Goal: Transaction & Acquisition: Purchase product/service

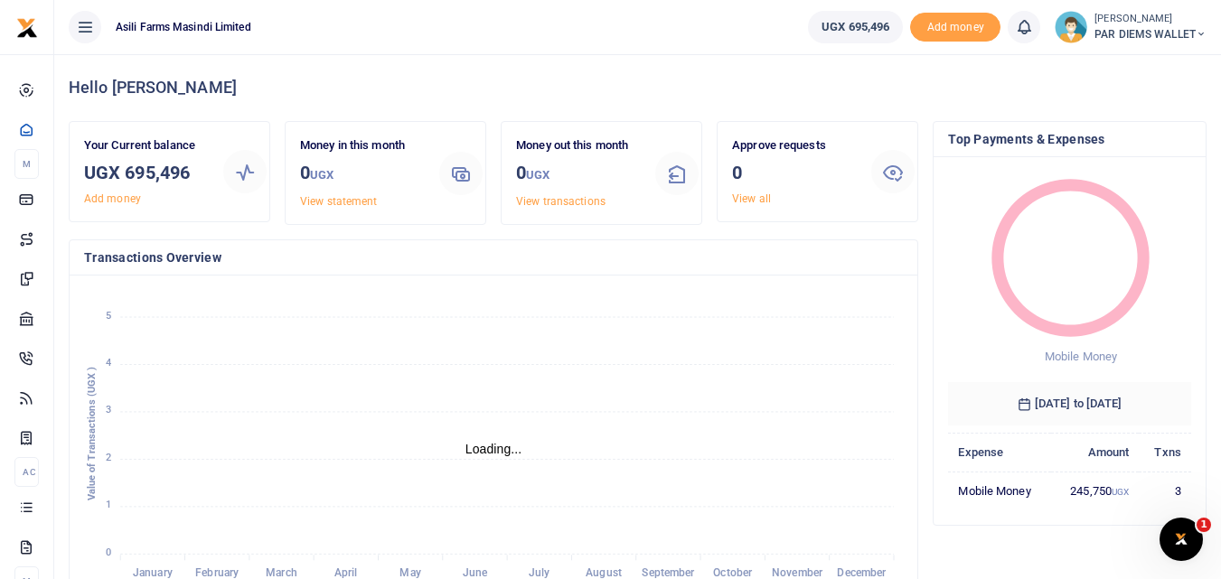
scroll to position [14, 14]
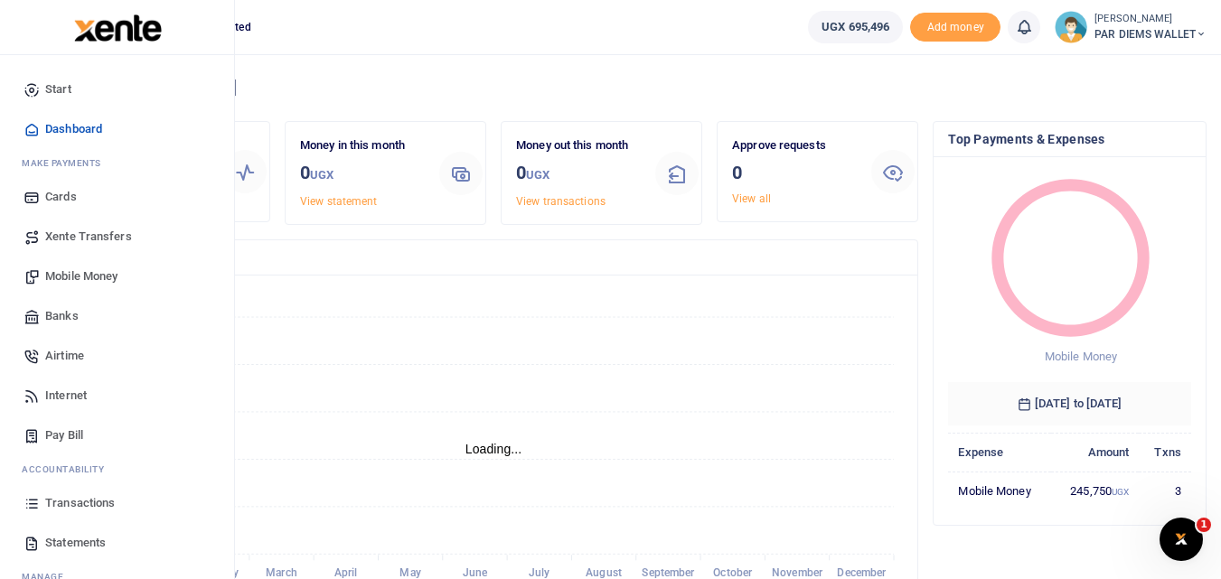
click at [33, 500] on icon at bounding box center [31, 503] width 16 height 16
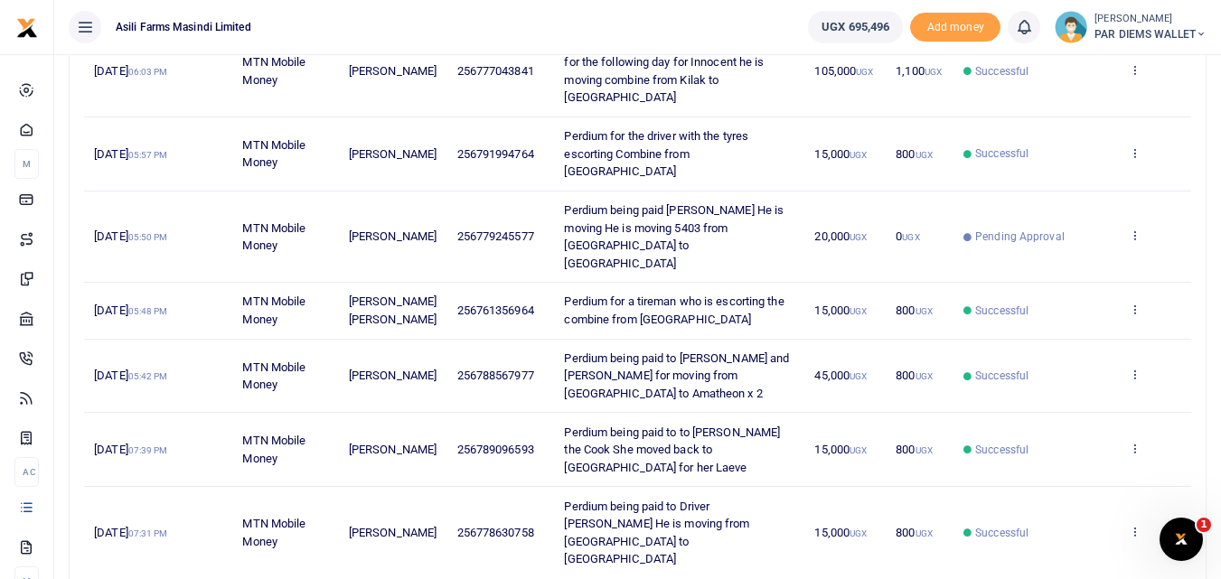
scroll to position [542, 0]
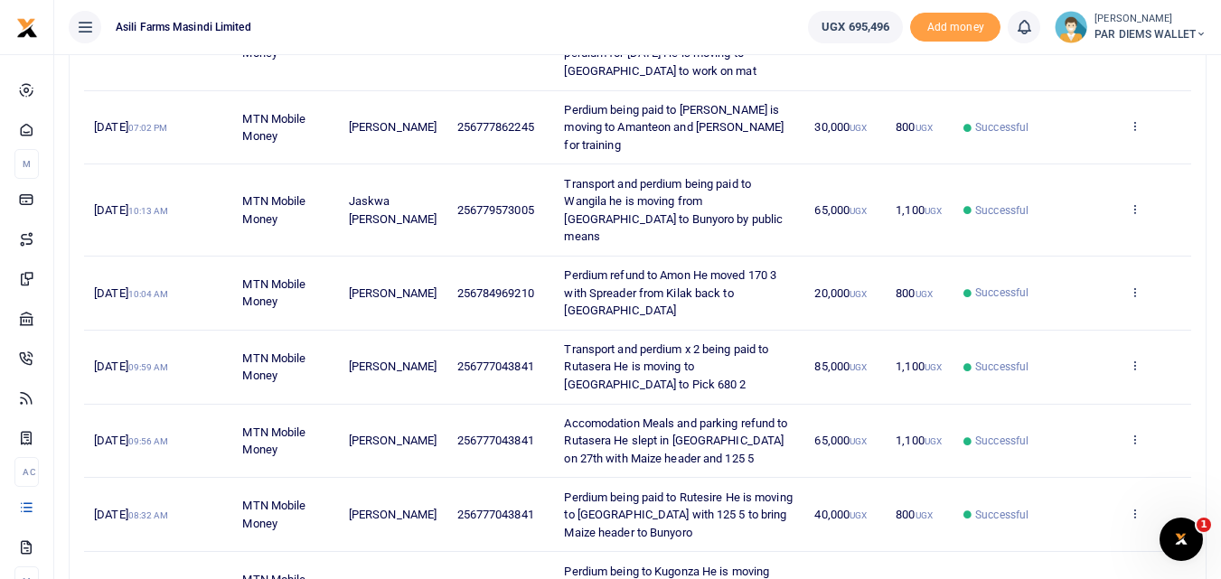
scroll to position [551, 0]
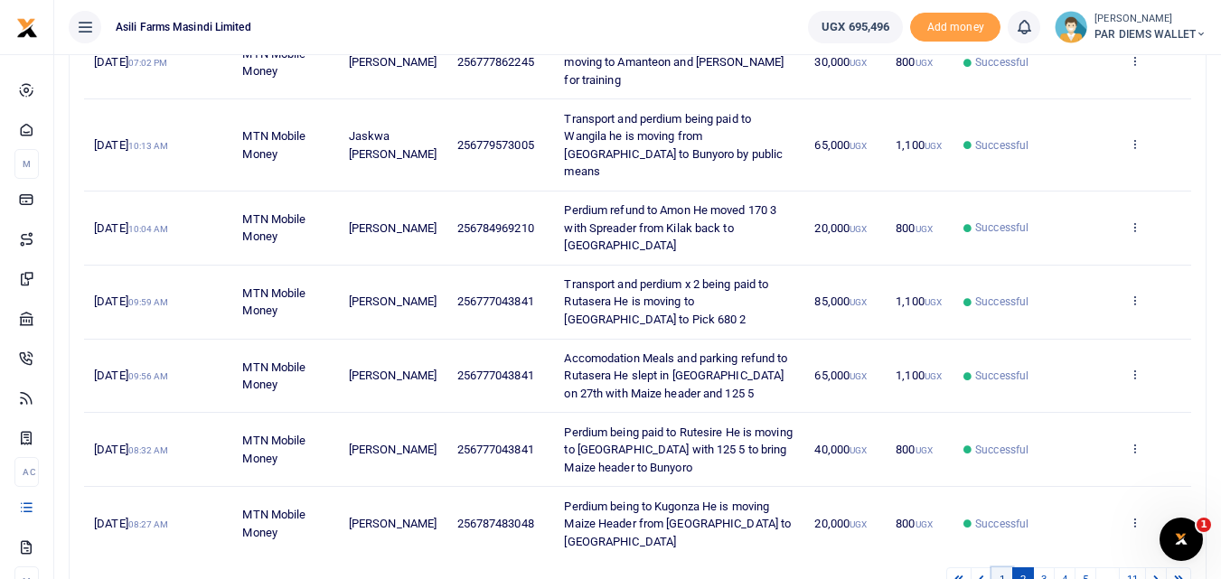
click at [1000, 567] on link "1" at bounding box center [1002, 579] width 22 height 24
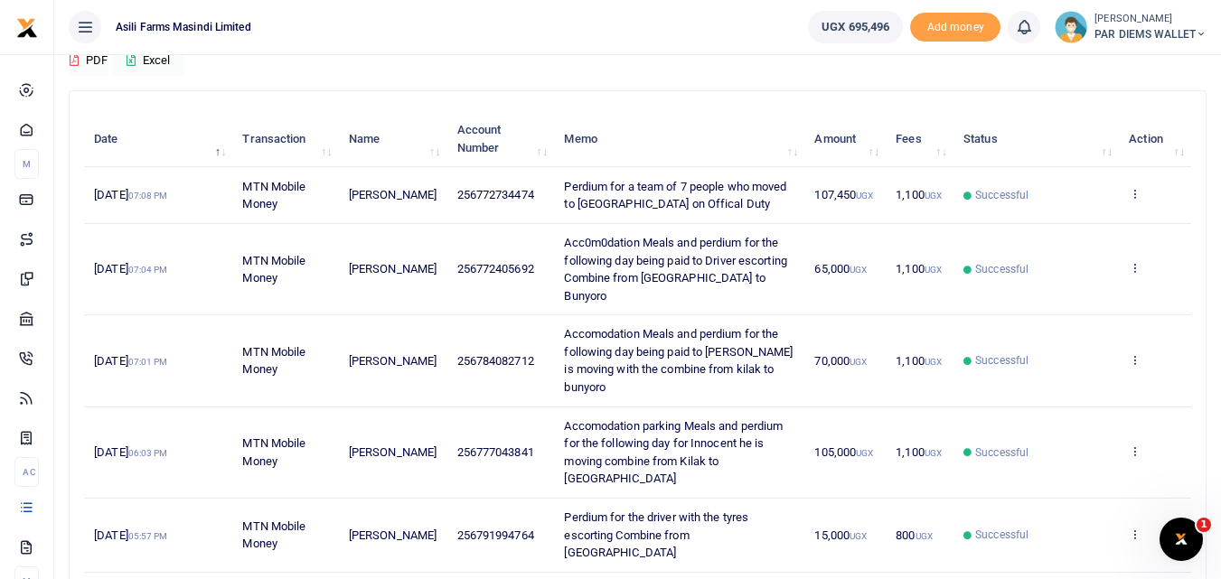
scroll to position [0, 0]
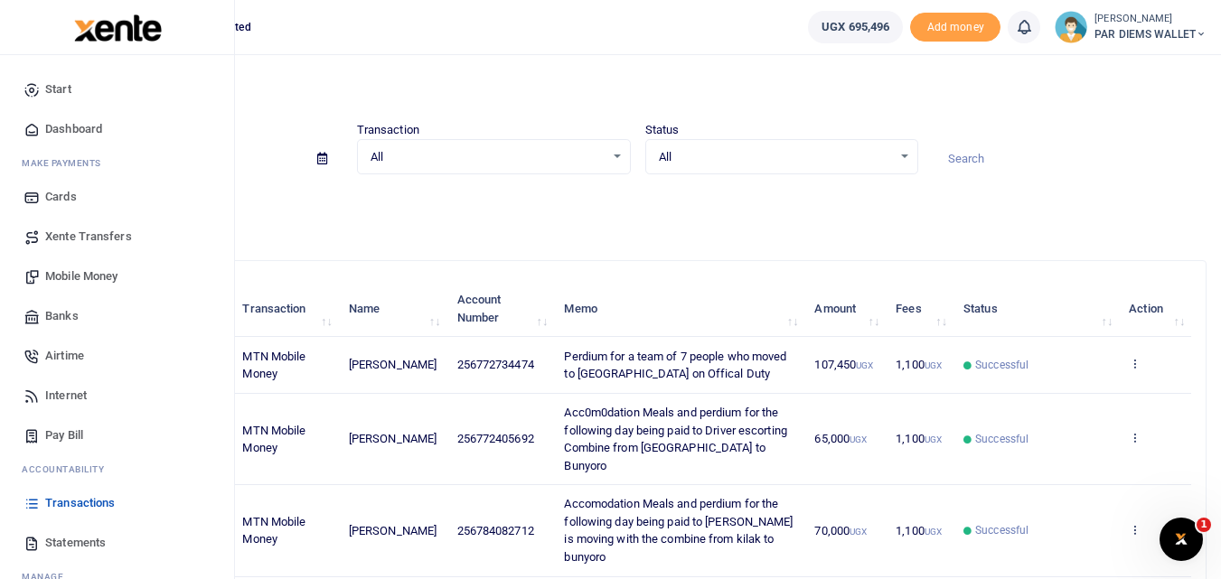
click at [80, 277] on span "Mobile Money" at bounding box center [81, 276] width 72 height 18
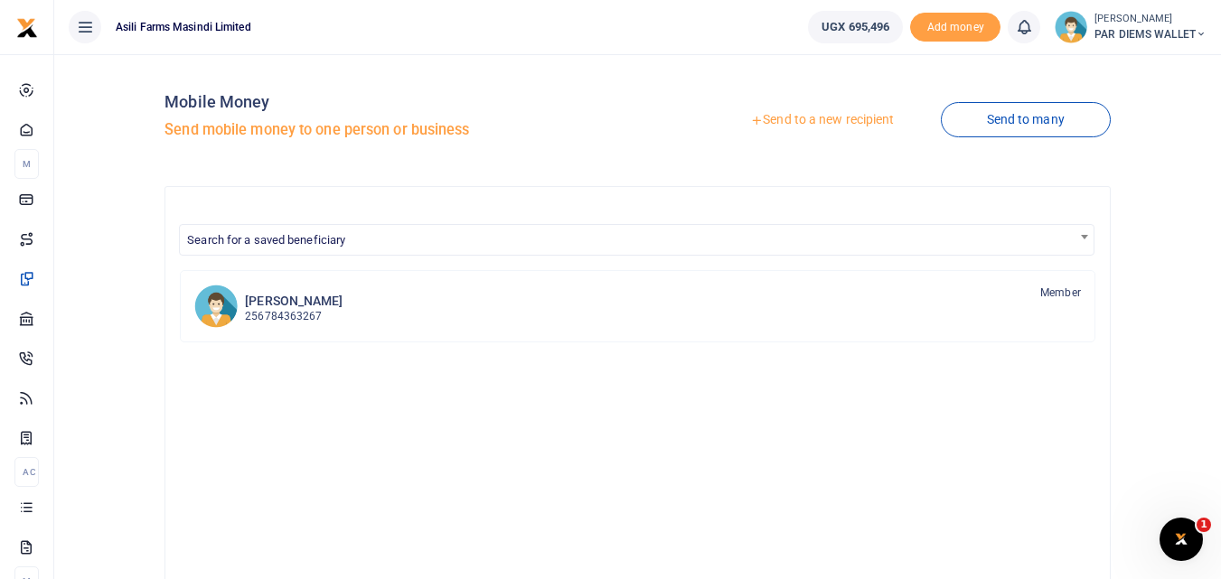
click at [787, 118] on link "Send to a new recipient" at bounding box center [822, 120] width 236 height 33
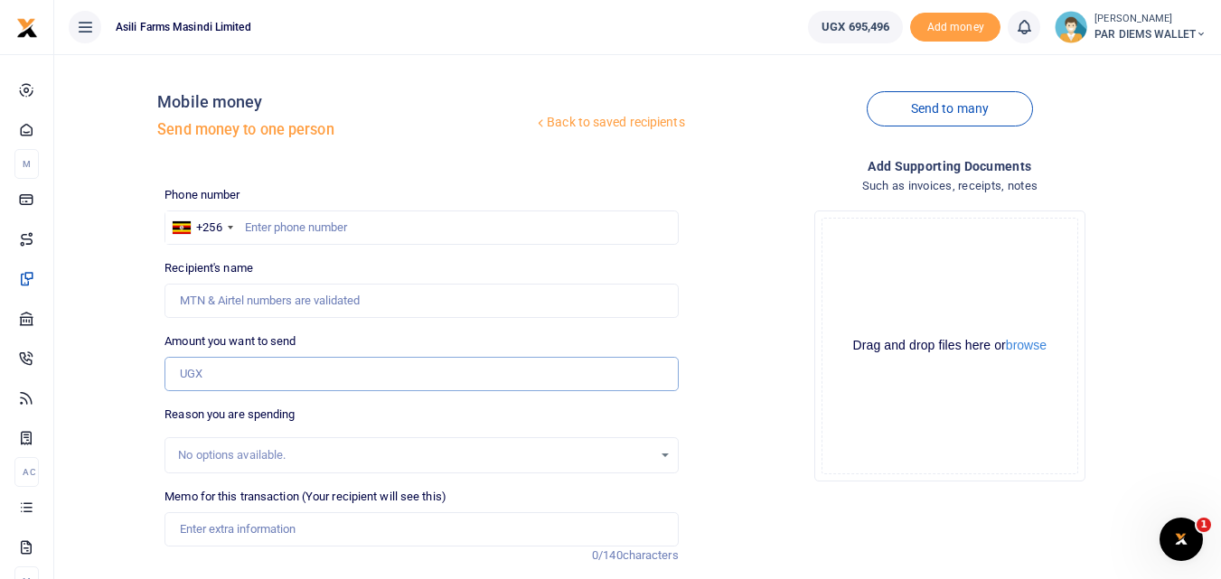
click at [192, 369] on input "Amount you want to send" at bounding box center [420, 374] width 513 height 34
paste input "0766379144"
type input "0766379144"
click at [293, 225] on input "text" at bounding box center [420, 228] width 513 height 34
type input "766879144"
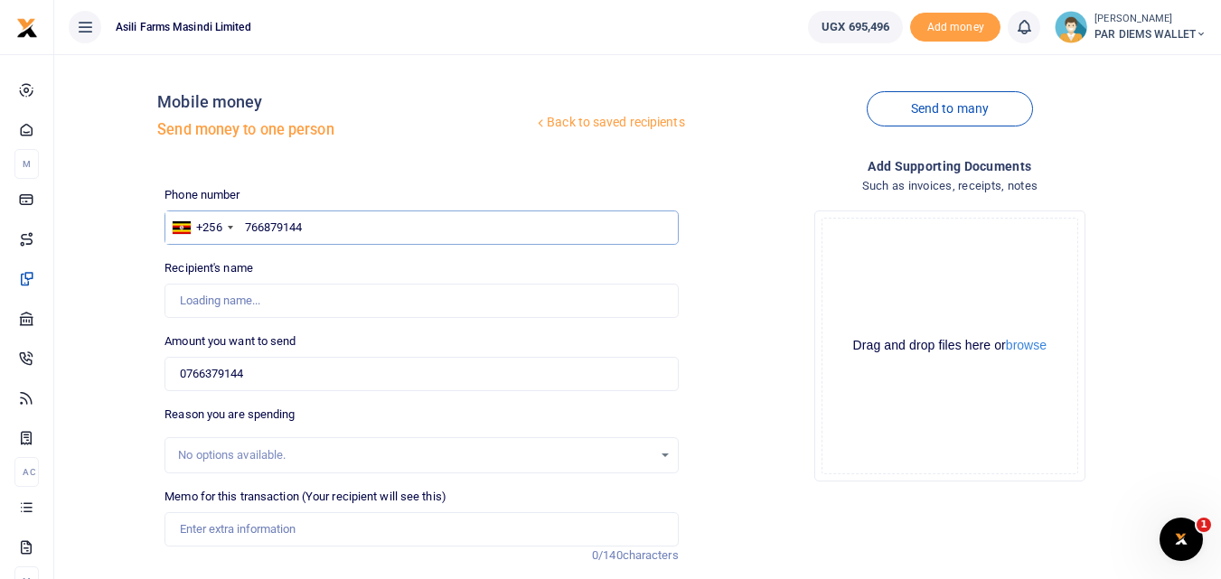
type input "Emmanuel Ssengiyunva"
click at [283, 370] on input "0766379144" at bounding box center [420, 374] width 513 height 34
click at [339, 231] on input "766879144" at bounding box center [420, 228] width 513 height 34
type input "7"
type input "766379144"
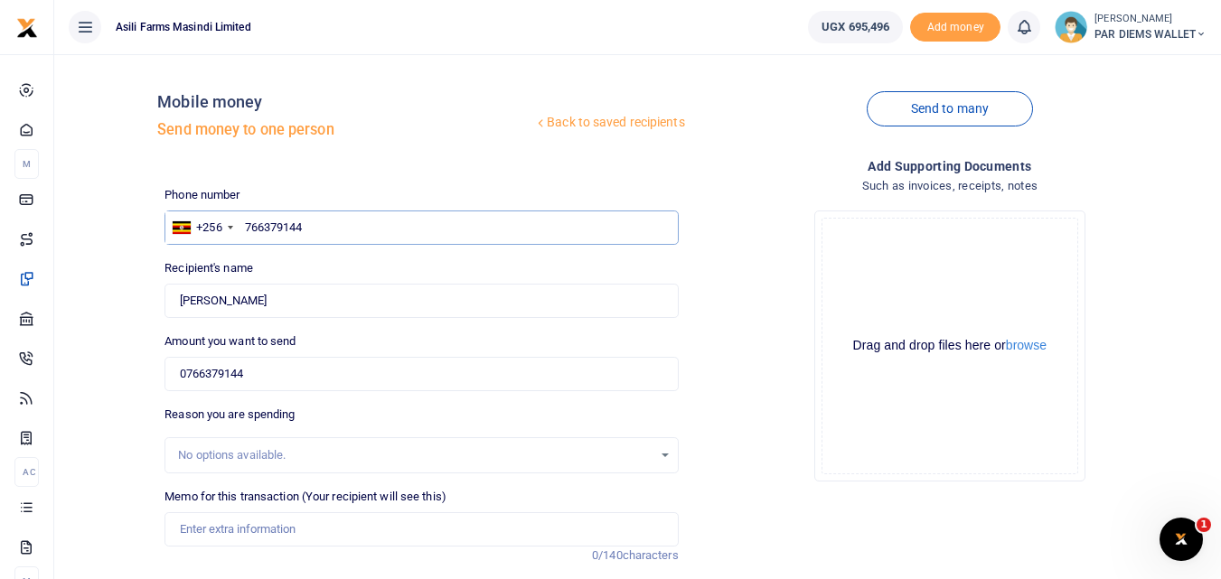
type input "Vicent Gugu"
type input "766379144"
click at [272, 370] on input "0766379144" at bounding box center [420, 374] width 513 height 34
type input "0"
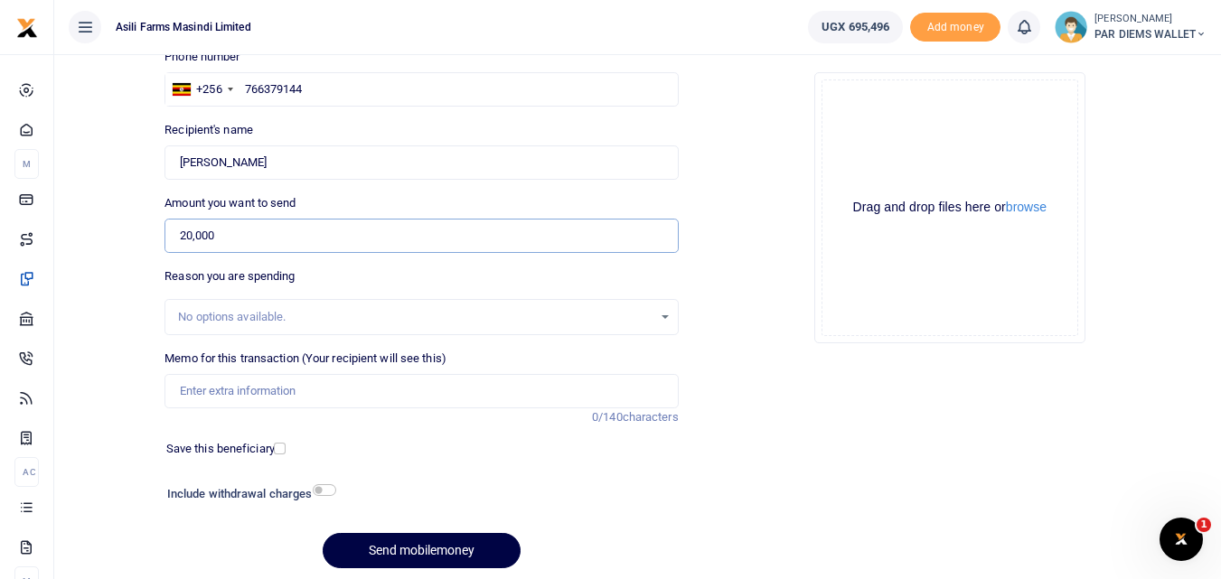
scroll to position [141, 0]
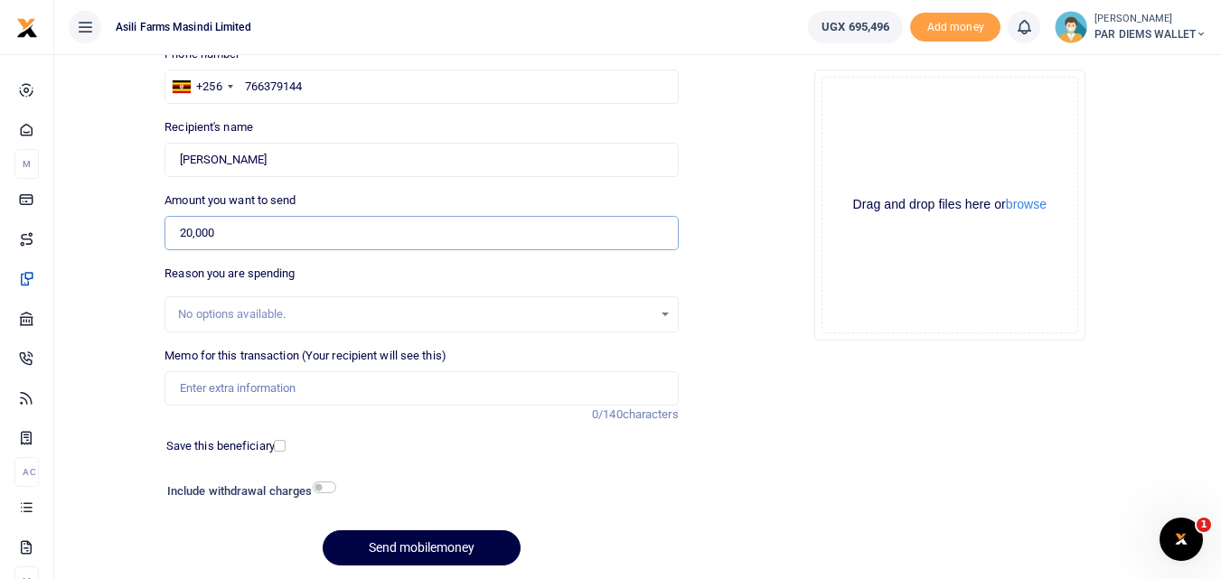
type input "20,000"
click at [326, 393] on input "Memo for this transaction (Your recipient will see this)" at bounding box center [420, 388] width 513 height 34
click at [417, 388] on input "Perdium being paid to Gugu He is moving" at bounding box center [420, 388] width 513 height 34
type input "Perdium being paid to Gugu He is moving 12 5 and header to Kigumba"
click at [859, 122] on div "Drag and drop files here or browse Powered by Uppy" at bounding box center [949, 205] width 257 height 257
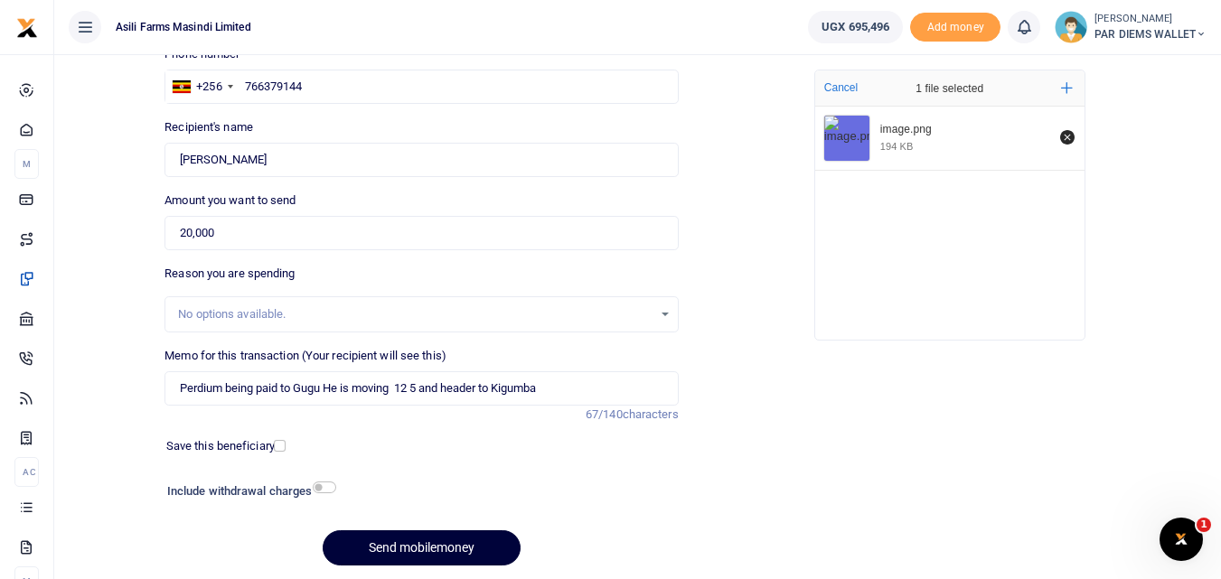
click at [401, 539] on button "Send mobilemoney" at bounding box center [422, 547] width 198 height 35
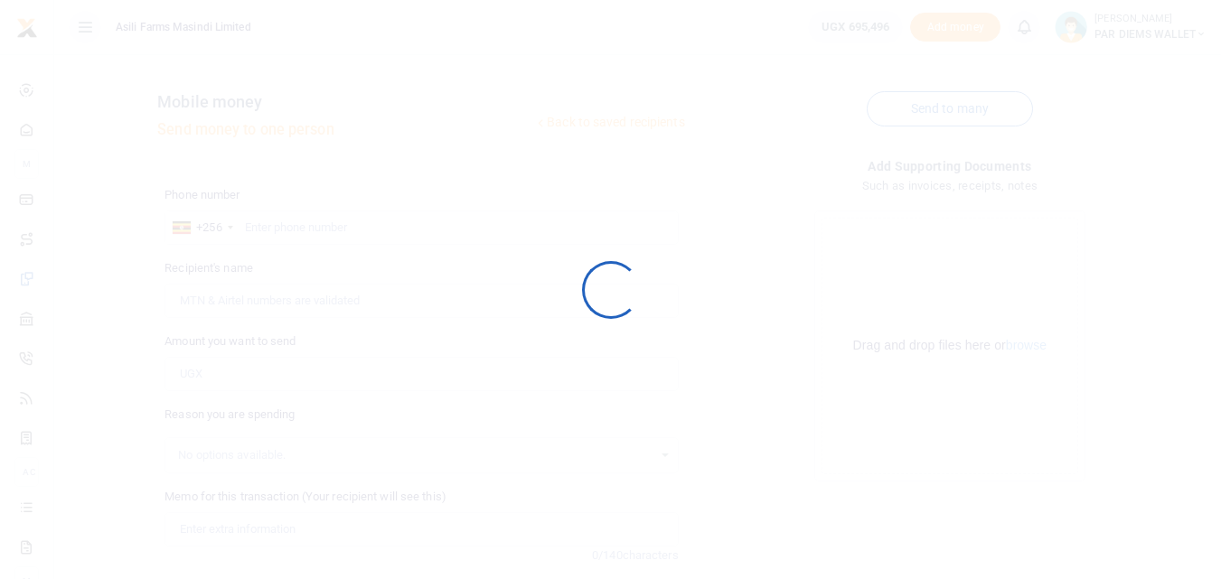
scroll to position [141, 0]
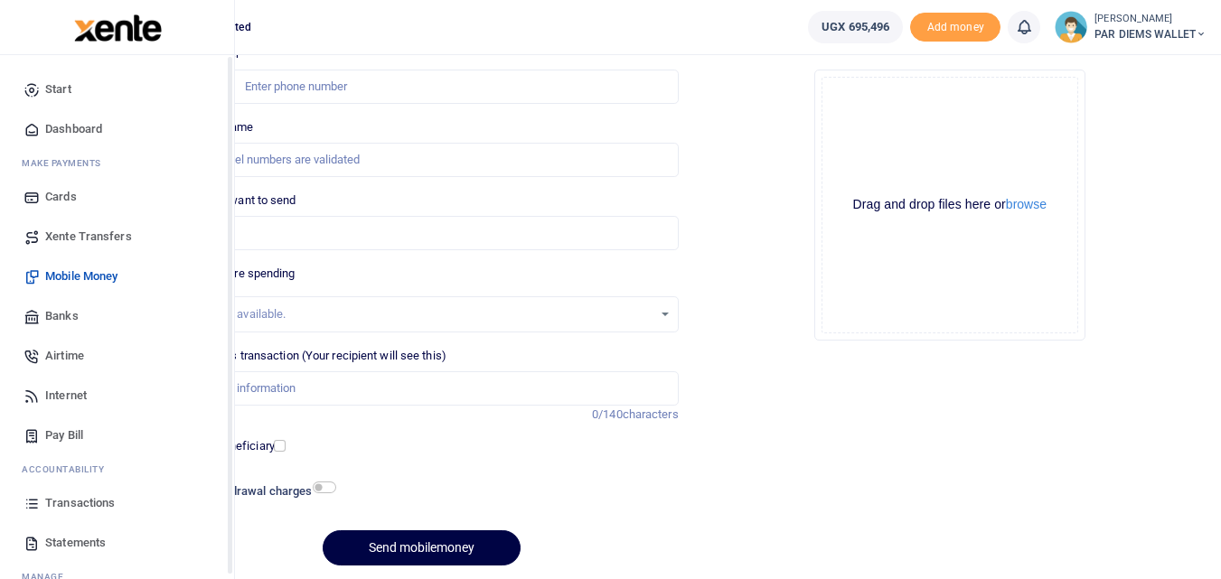
click at [29, 501] on icon at bounding box center [31, 503] width 16 height 16
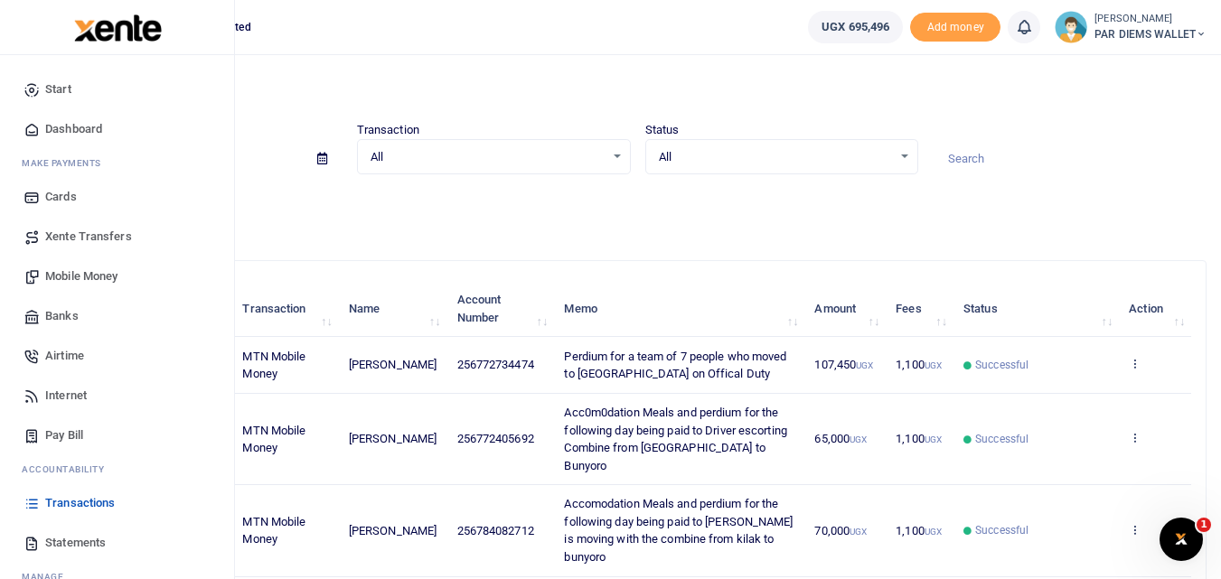
click at [70, 267] on span "Mobile Money" at bounding box center [81, 276] width 72 height 18
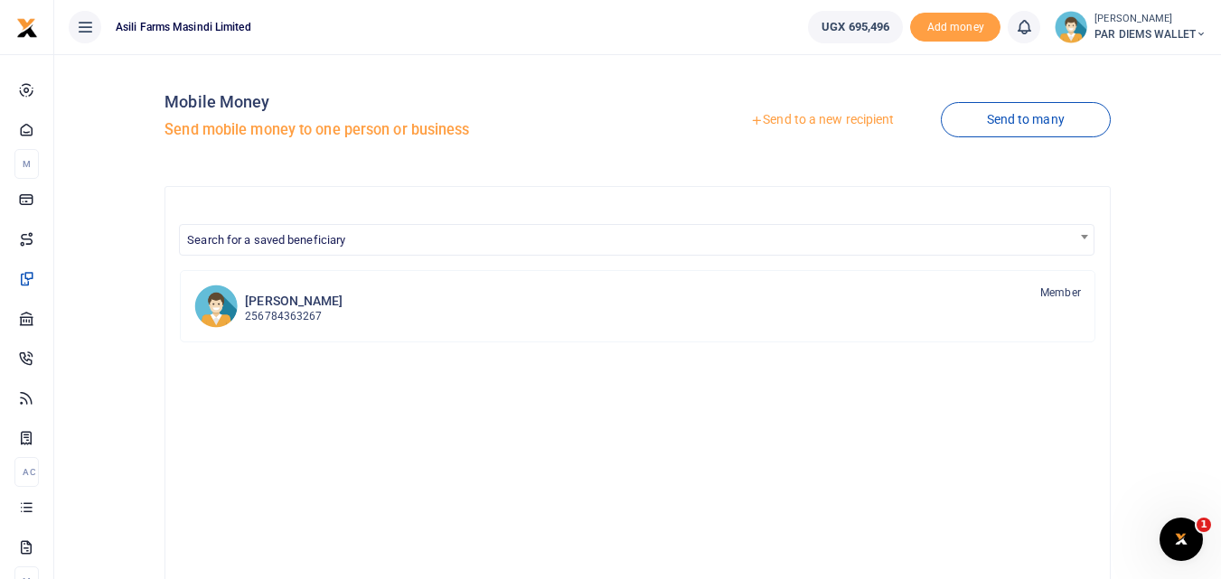
click at [791, 120] on link "Send to a new recipient" at bounding box center [822, 120] width 236 height 33
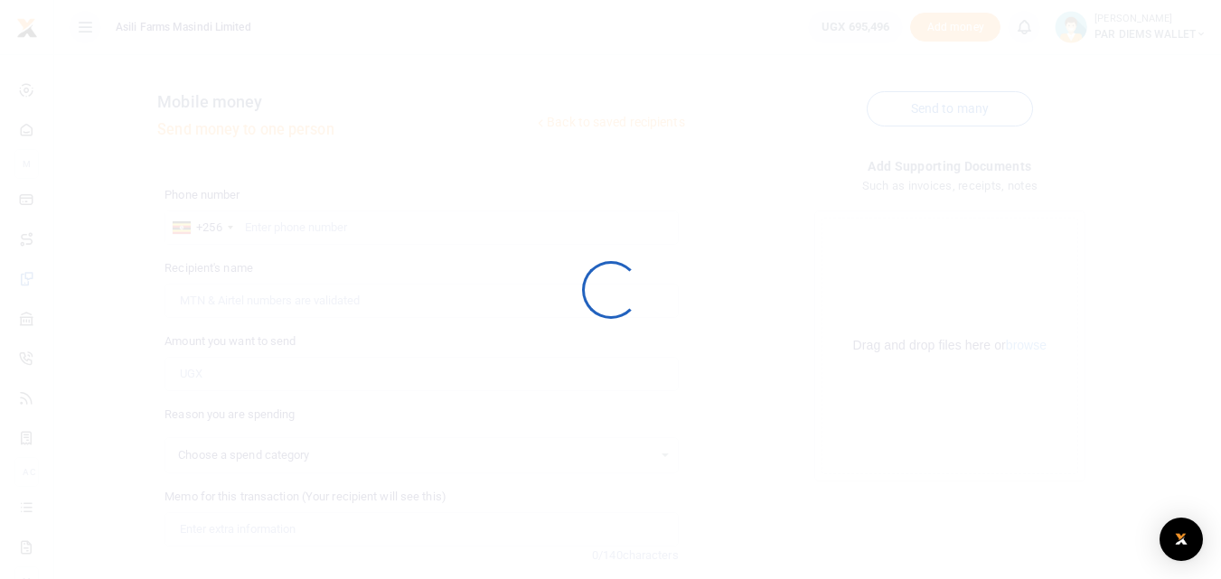
select select
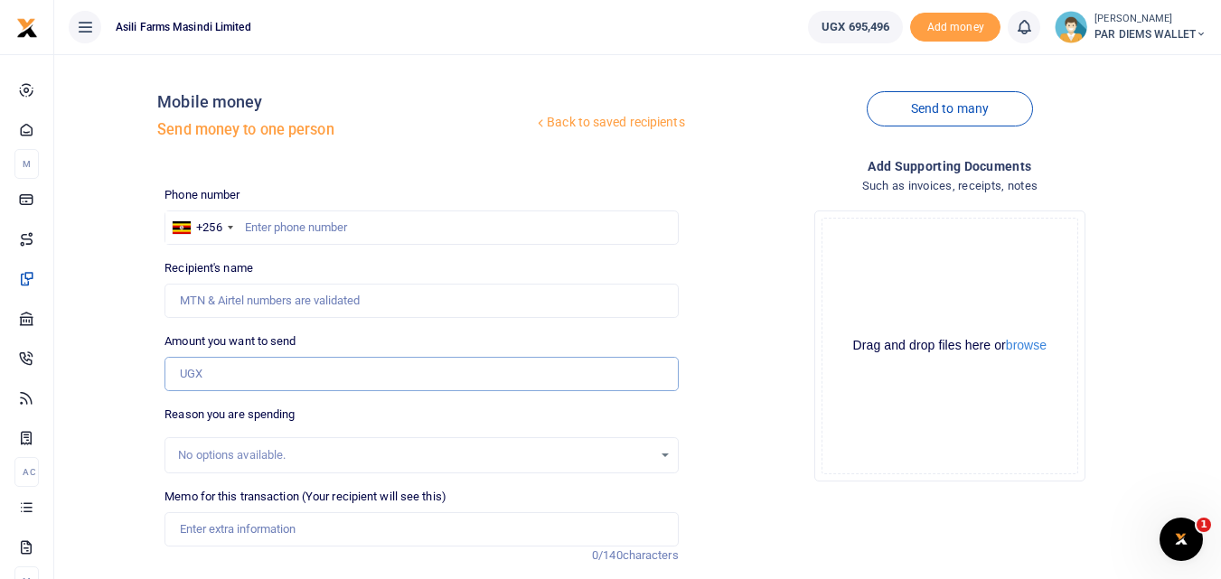
click at [227, 376] on input "Amount you want to send" at bounding box center [420, 374] width 513 height 34
paste input "256 787 483048"
type input "256 787 483048"
click at [272, 222] on input "text" at bounding box center [420, 228] width 513 height 34
type input "787483048"
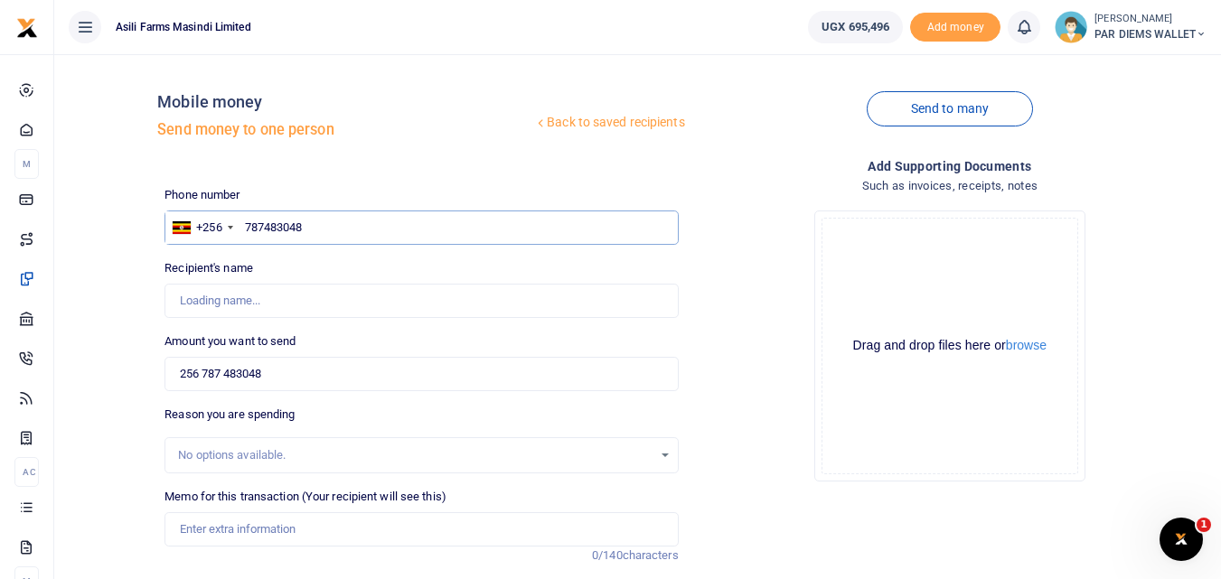
click at [276, 223] on input "787483048" at bounding box center [420, 228] width 513 height 34
type input "[PERSON_NAME]"
type input "787483048"
click at [297, 365] on input "256 787 483048" at bounding box center [420, 374] width 513 height 34
type input "2"
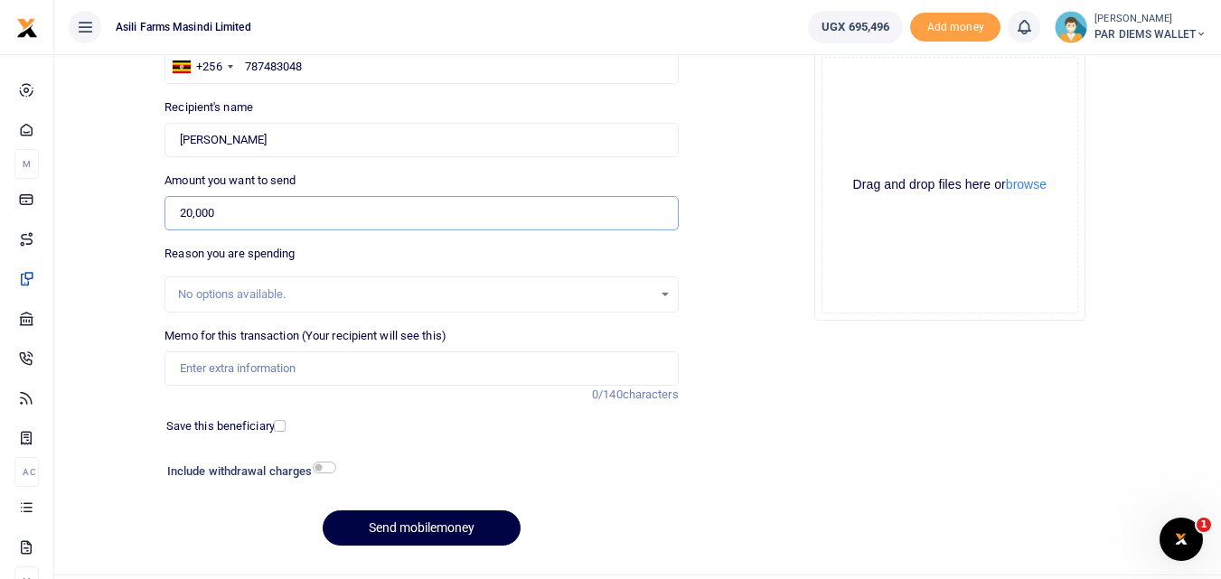
scroll to position [162, 0]
type input "20,000"
click at [256, 370] on input "Memo for this transaction (Your recipient will see this)" at bounding box center [420, 368] width 513 height 34
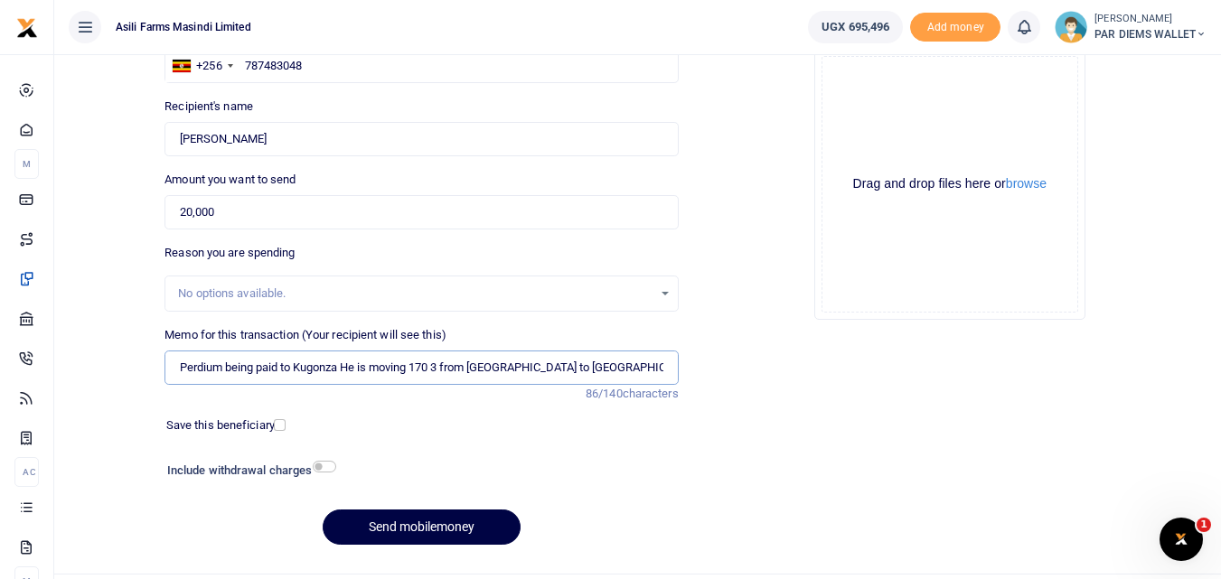
type input "Perdium being paid to Kugonza He is moving 170 3 from Amatheon to Kigumba with …"
click at [862, 117] on div "Drag and drop files here or browse Powered by Uppy" at bounding box center [949, 184] width 257 height 257
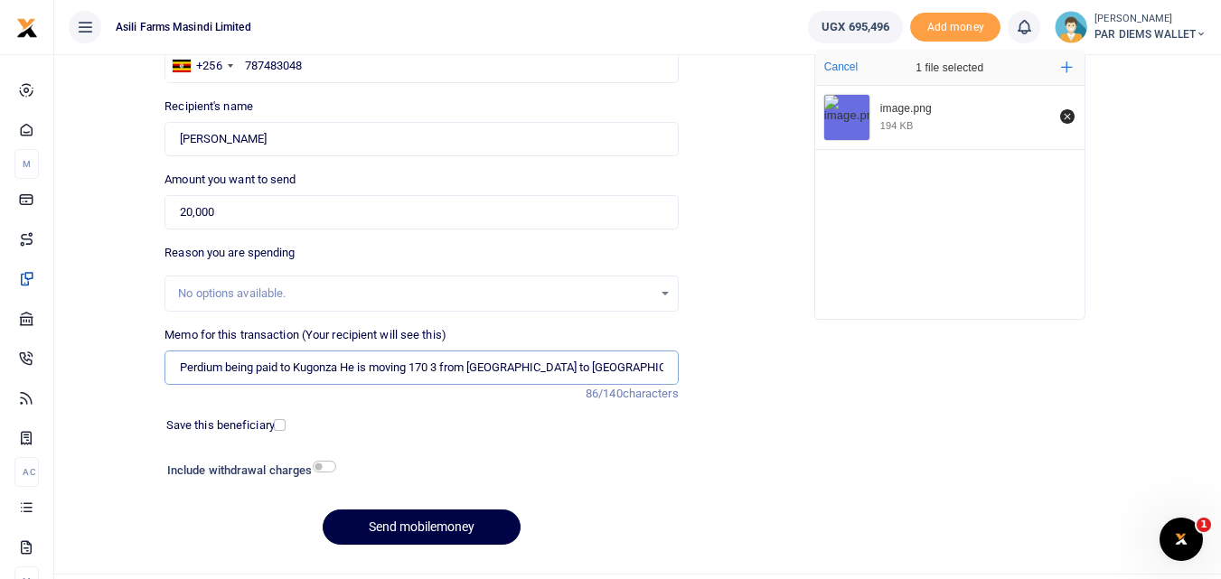
click at [539, 353] on input "Perdium being paid to Kugonza He is moving 170 3 from [GEOGRAPHIC_DATA] to [GEO…" at bounding box center [420, 368] width 513 height 34
click at [420, 522] on button "Send mobilemoney" at bounding box center [422, 527] width 198 height 35
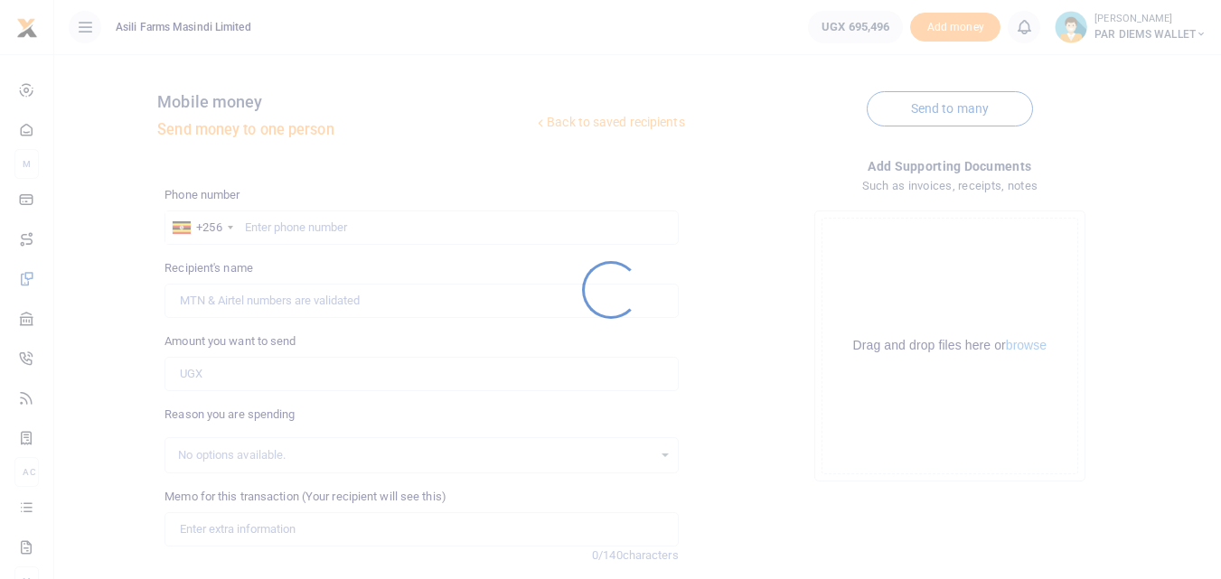
scroll to position [162, 0]
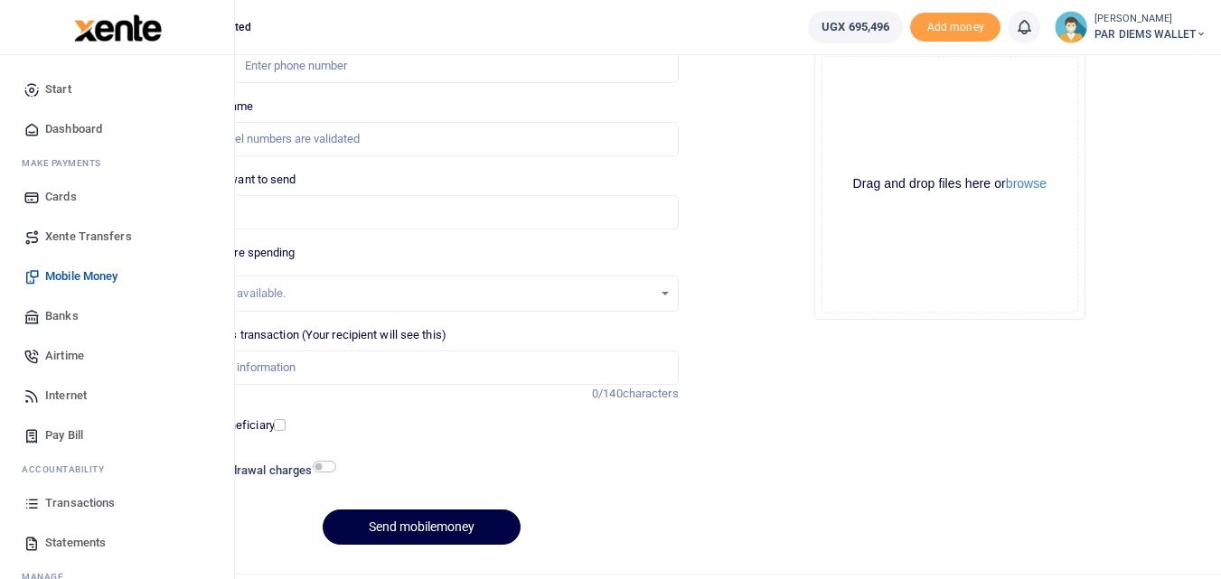
click at [33, 501] on icon at bounding box center [31, 503] width 16 height 16
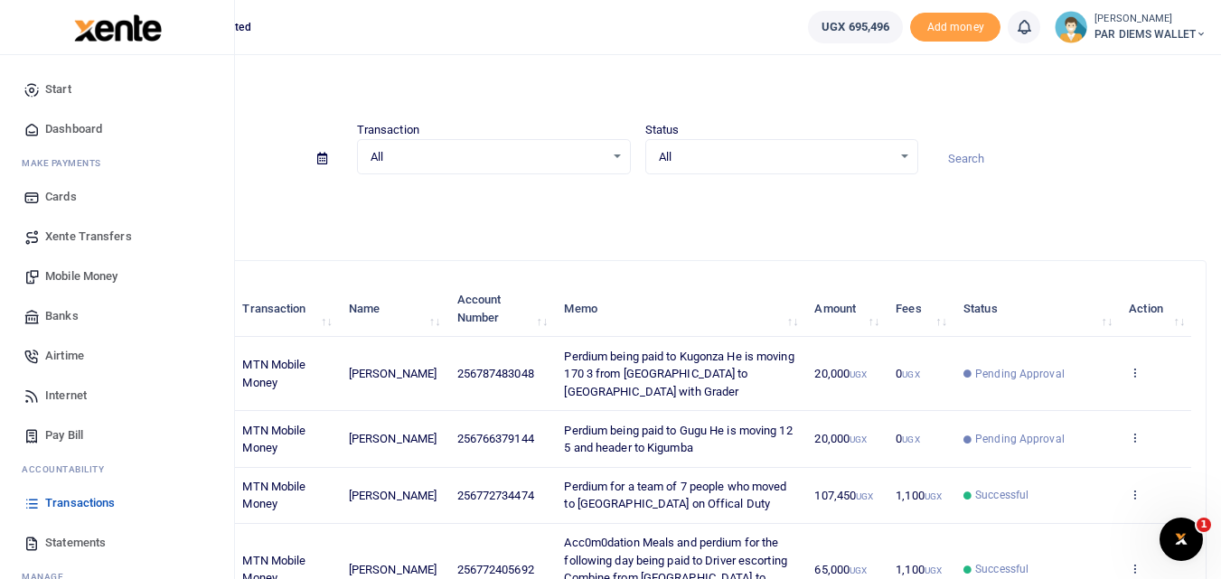
click at [89, 276] on span "Mobile Money" at bounding box center [81, 276] width 72 height 18
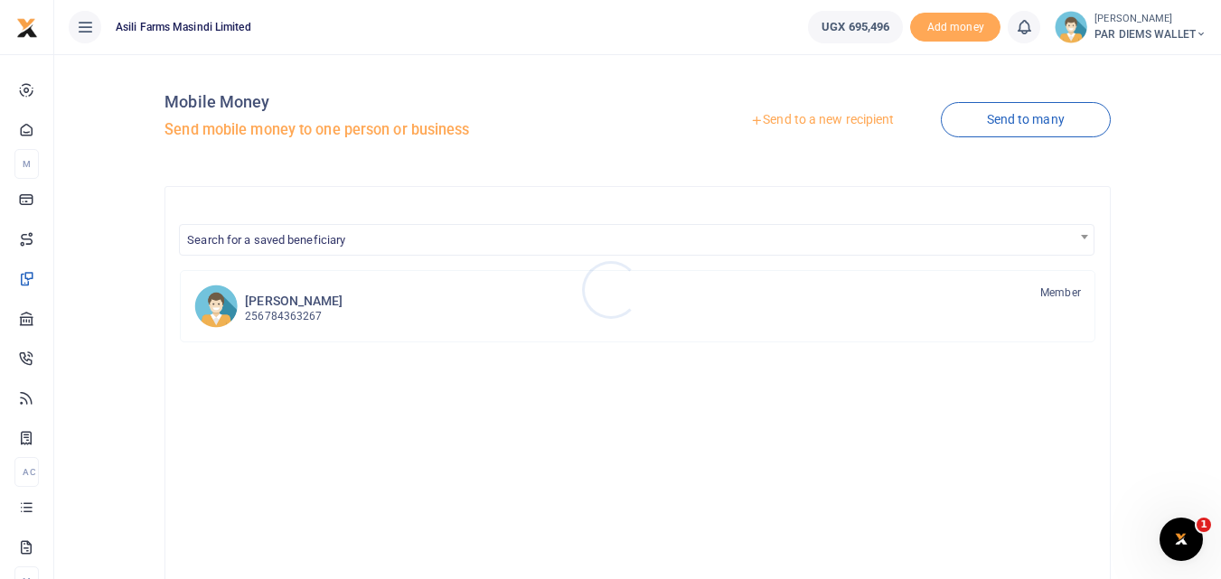
click at [797, 117] on div at bounding box center [610, 289] width 1221 height 579
click at [820, 122] on link "Send to a new recipient" at bounding box center [822, 120] width 236 height 33
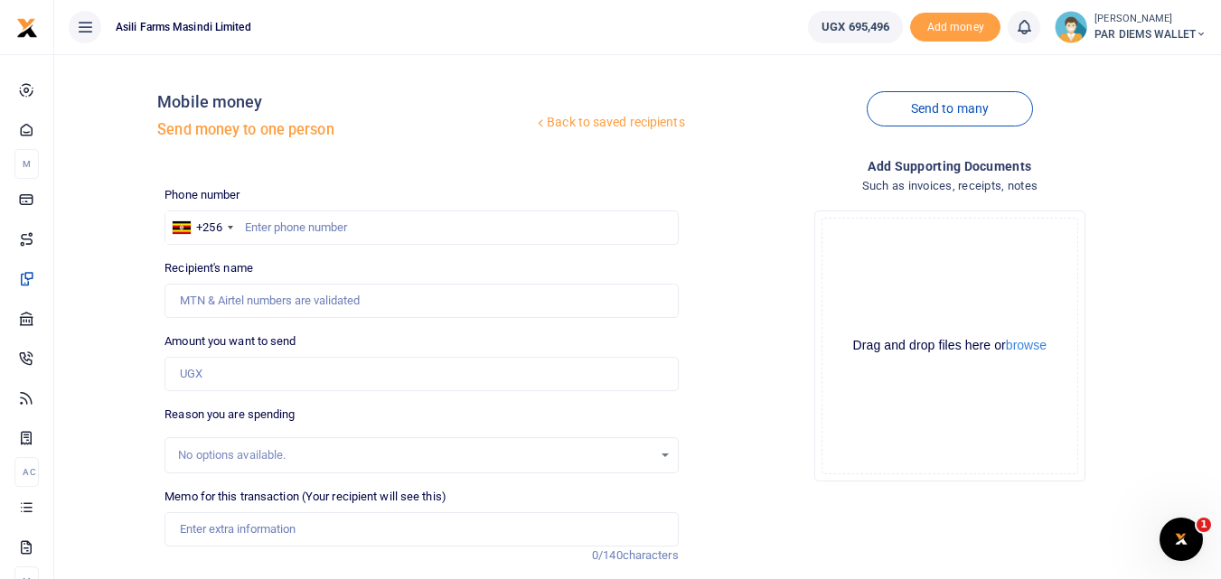
click at [206, 450] on div "No options available." at bounding box center [414, 455] width 473 height 18
click at [242, 380] on input "Amount you want to send" at bounding box center [420, 374] width 513 height 34
paste input "0785776635"
type input "0785776635"
click at [286, 222] on input "text" at bounding box center [420, 228] width 513 height 34
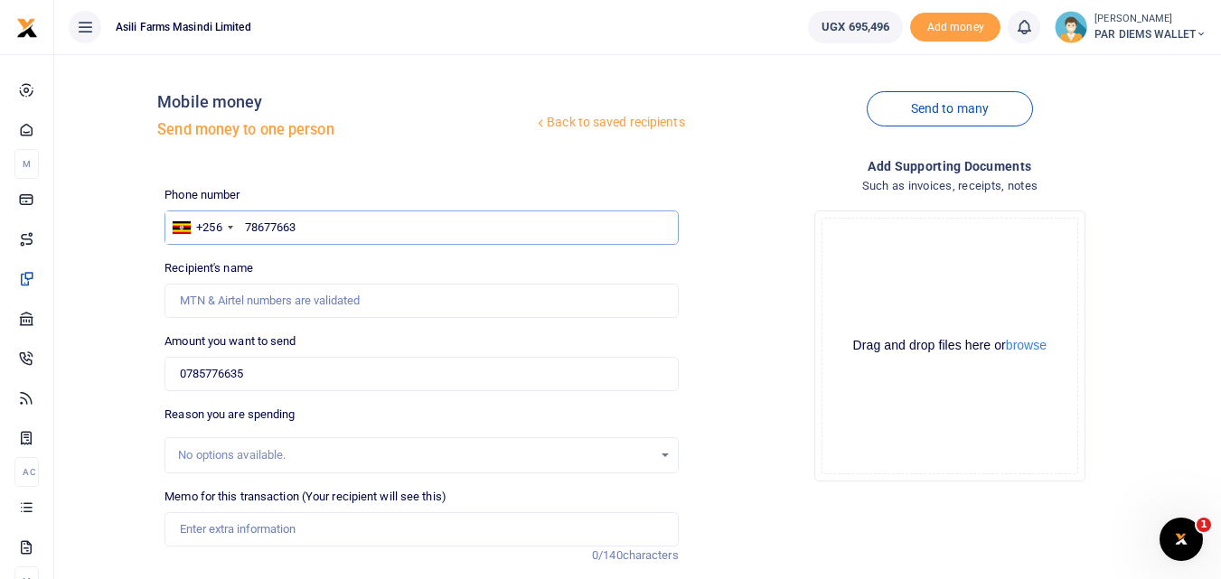
type input "786776635"
type input "Elemia Lubaale"
click at [284, 365] on input "0785776635" at bounding box center [420, 374] width 513 height 34
click at [322, 236] on input "786776635" at bounding box center [420, 228] width 513 height 34
type input "7"
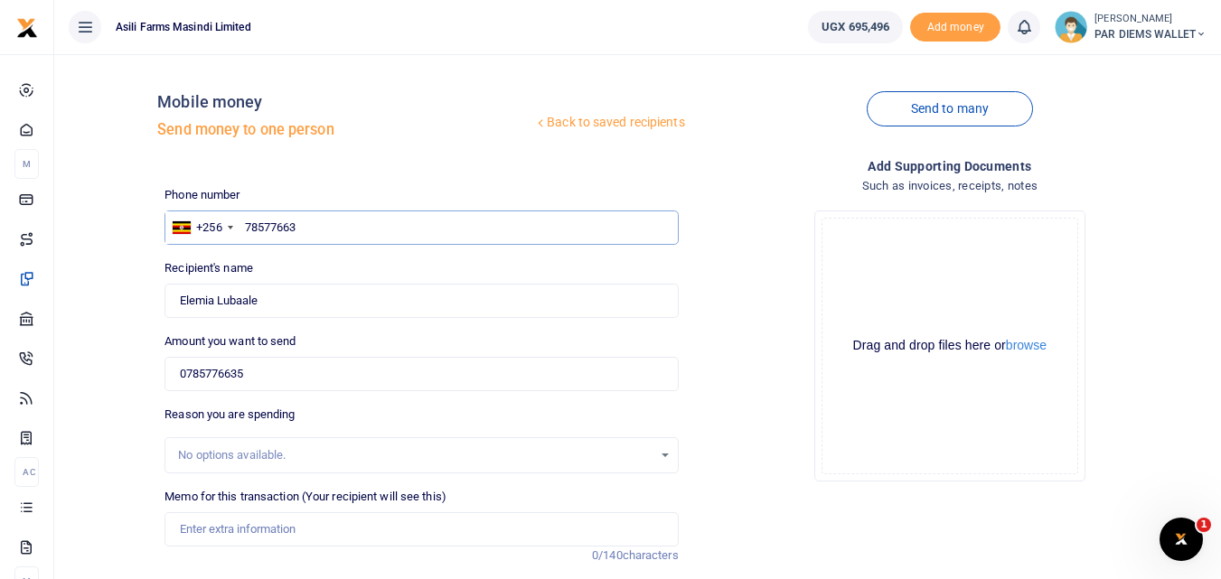
type input "785776635"
type input "John Erecho"
type input "785776635"
click at [285, 373] on input "0785776635" at bounding box center [420, 374] width 513 height 34
type input "0"
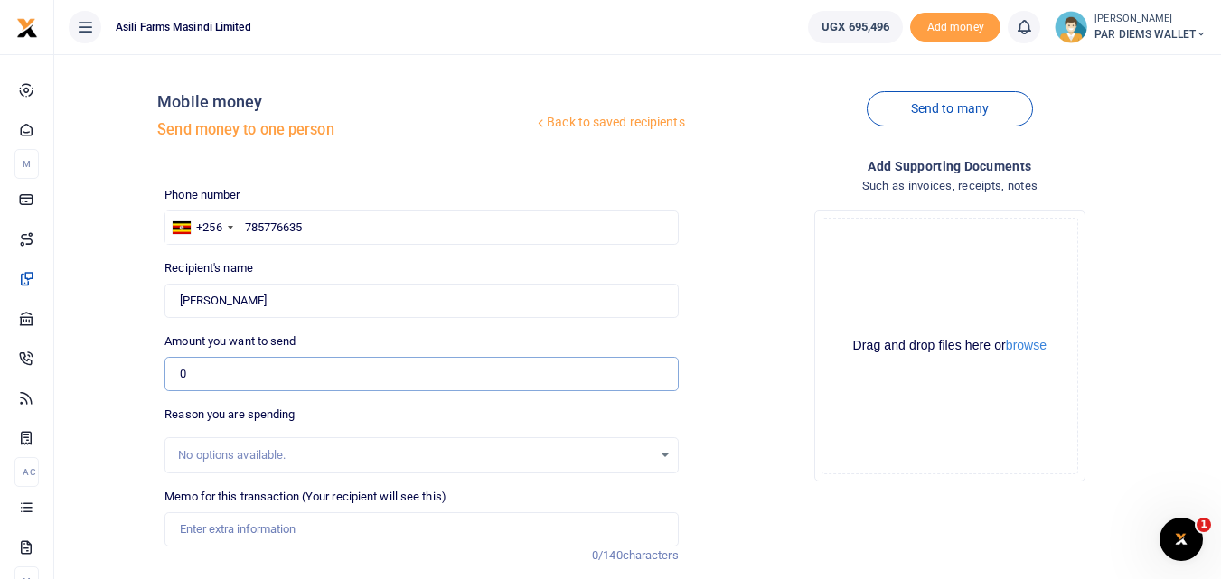
type input "0"
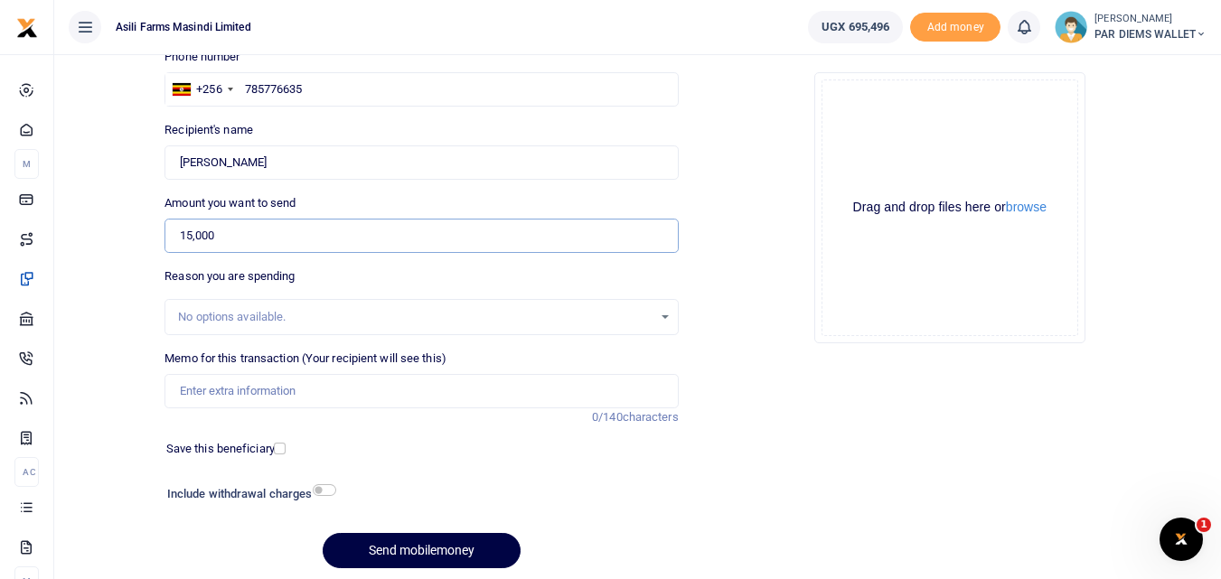
scroll to position [141, 0]
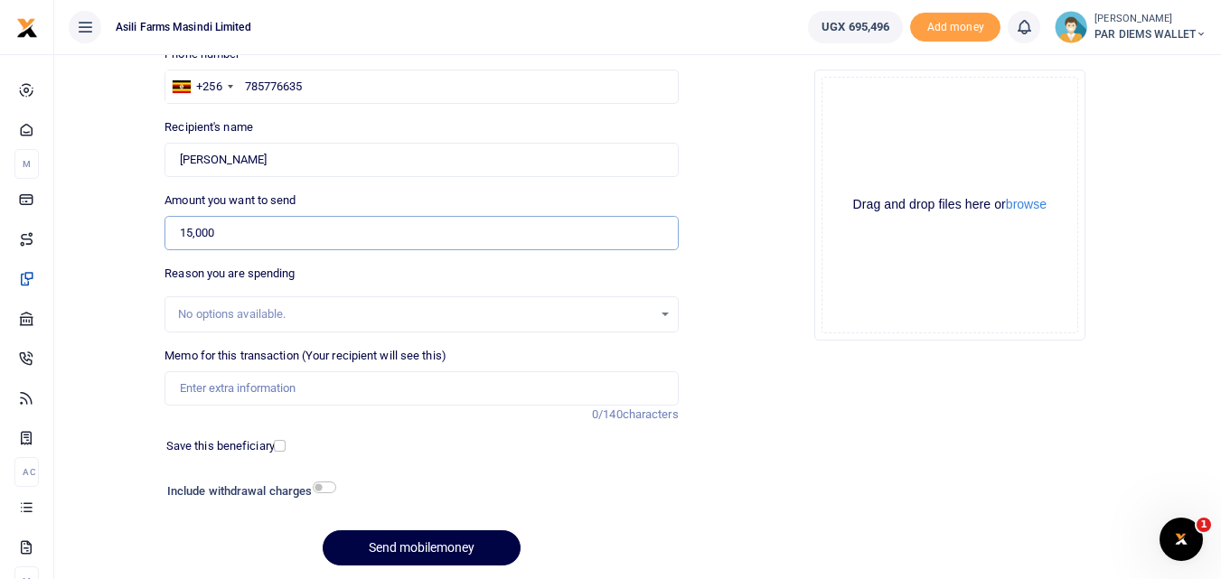
type input "15,000"
click at [314, 390] on input "Memo for this transaction (Your recipient will see this)" at bounding box center [420, 388] width 513 height 34
type input "Perdium being paid to John Erecho"
click at [241, 233] on input "15,000" at bounding box center [420, 233] width 513 height 34
type input "1"
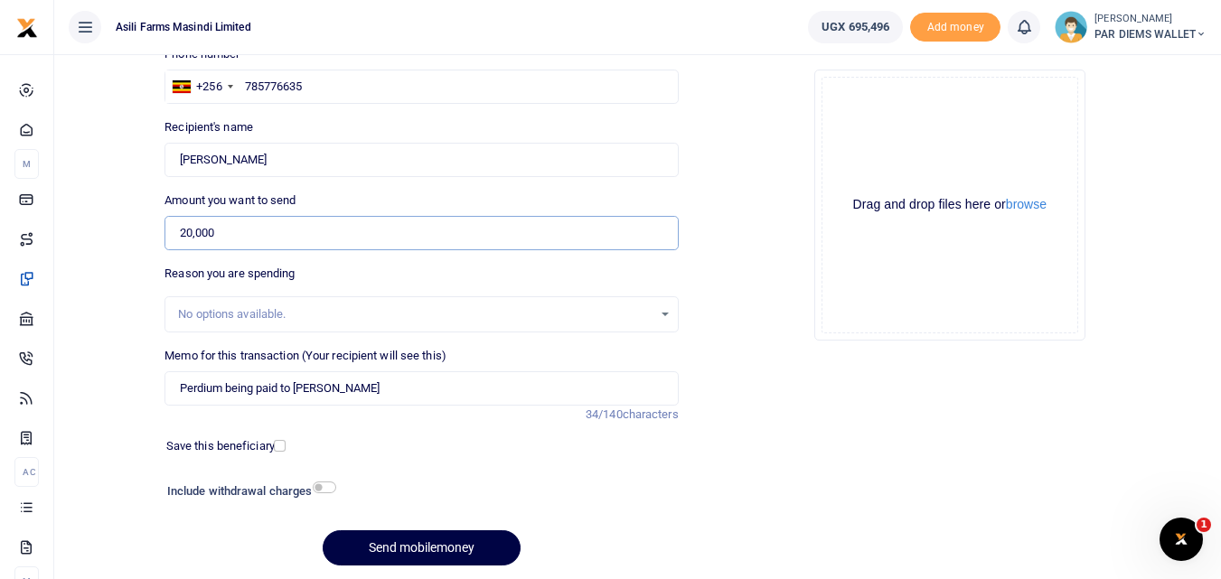
type input "20,000"
click at [409, 395] on input "Perdium being paid to John Erecho" at bounding box center [420, 388] width 513 height 34
click at [226, 389] on input "Perdium being paid to 2 Crop Scouts at Bosco Farm on Official duty" at bounding box center [420, 388] width 513 height 34
type input "Lunch being paid to 2 Crop Scouts at Bosco Farm on Official duty"
click at [860, 108] on div "Drag and drop files here or browse Powered by Uppy" at bounding box center [949, 205] width 257 height 257
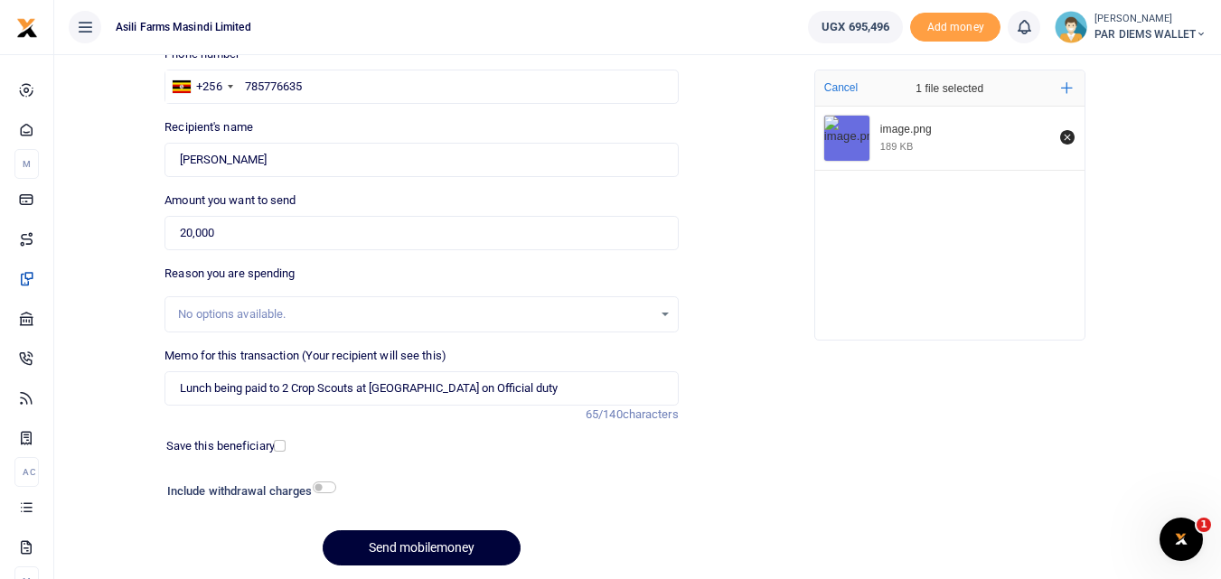
click at [378, 541] on button "Send mobilemoney" at bounding box center [422, 547] width 198 height 35
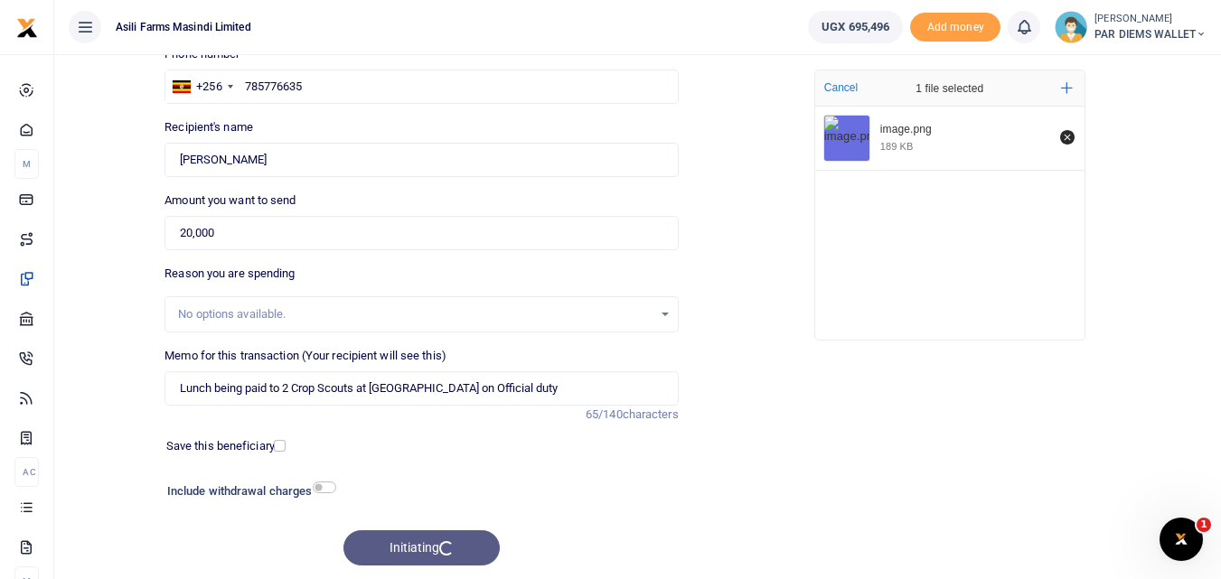
click at [378, 541] on div "Initiating" at bounding box center [420, 547] width 513 height 35
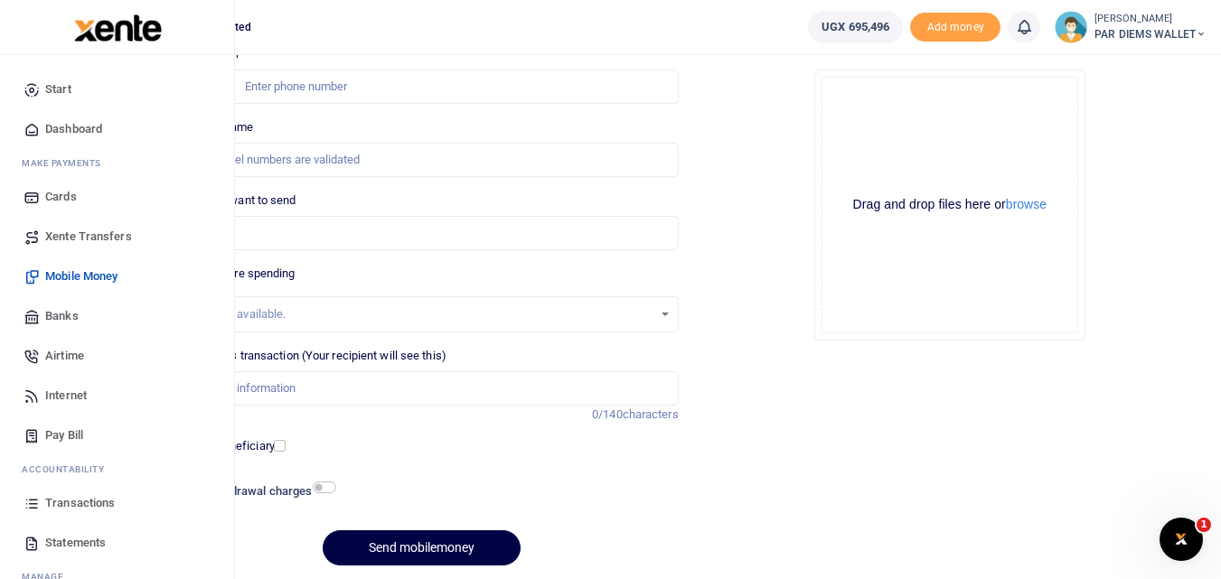
click at [32, 503] on icon at bounding box center [31, 503] width 16 height 16
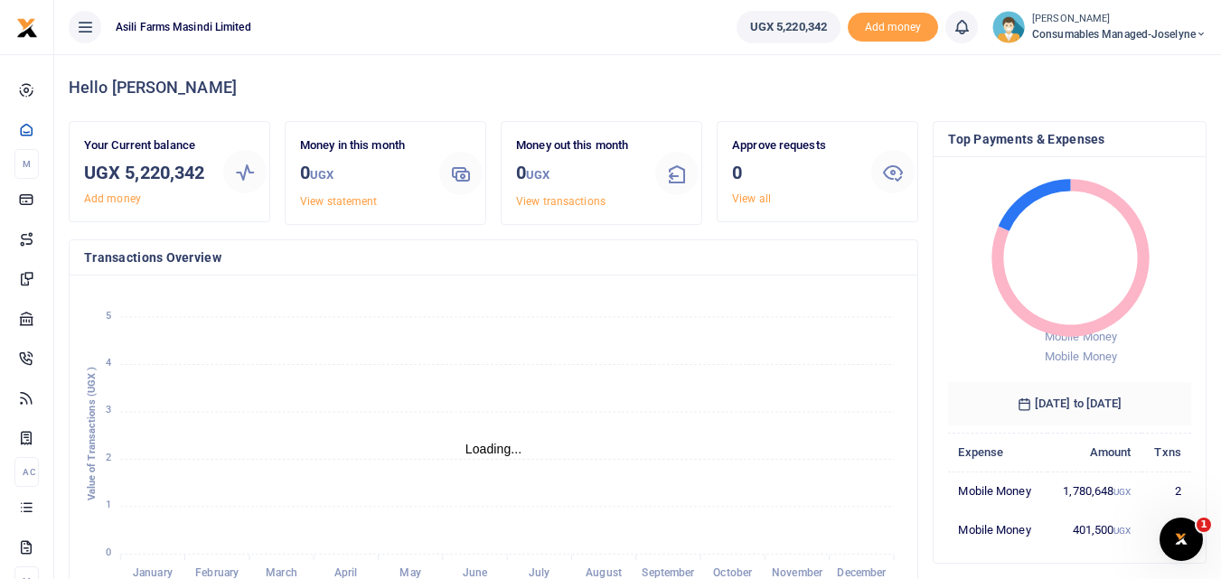
scroll to position [14, 14]
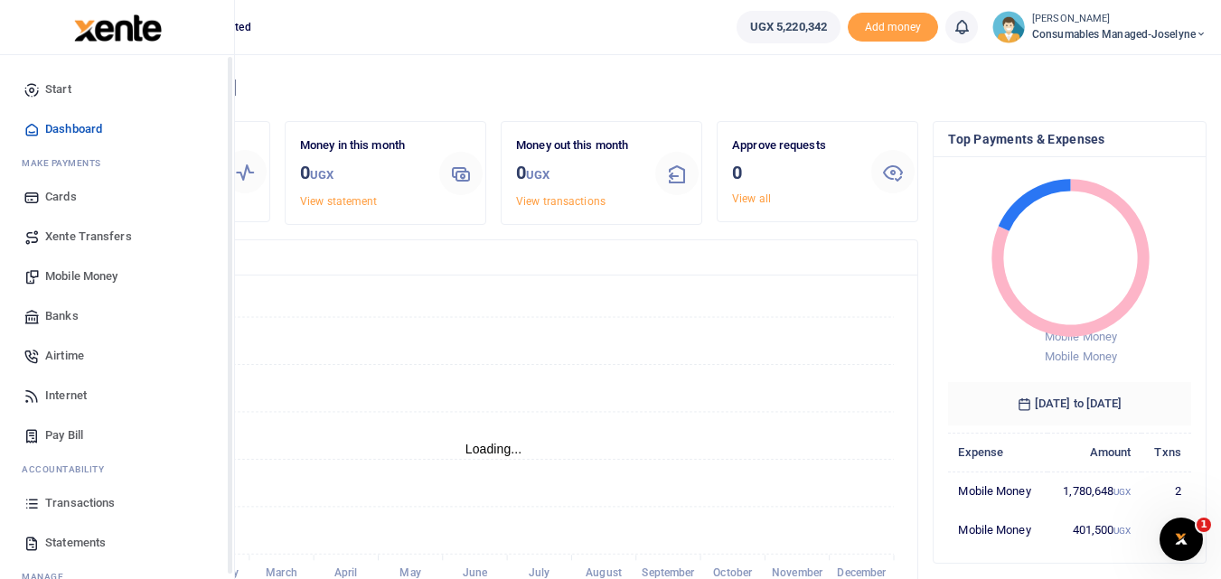
click at [25, 499] on icon at bounding box center [31, 503] width 16 height 16
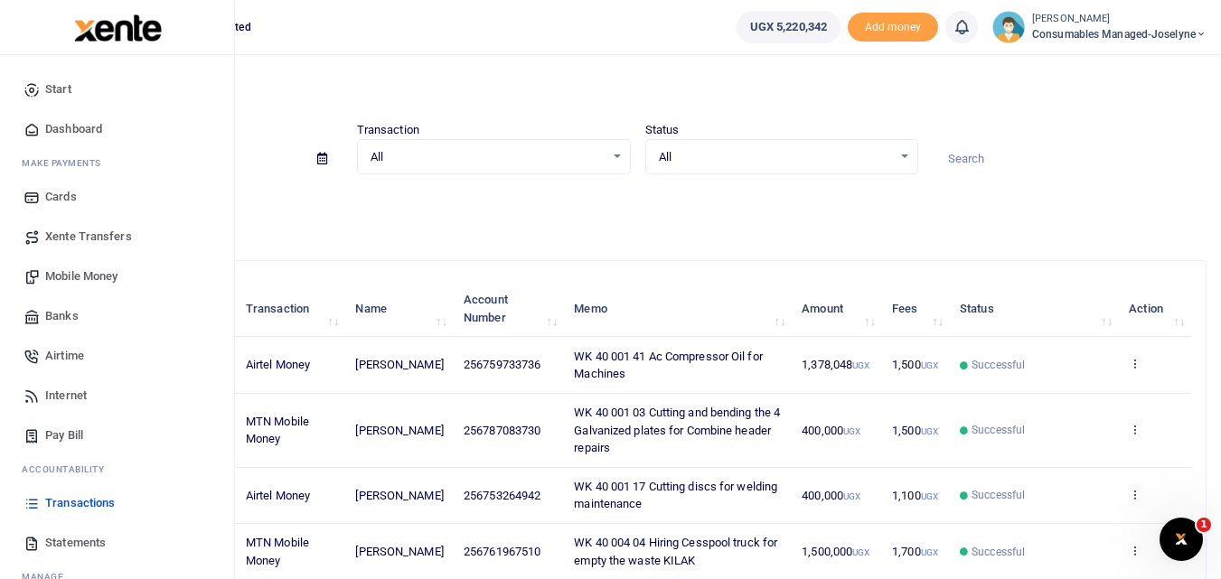
click at [102, 277] on span "Mobile Money" at bounding box center [81, 276] width 72 height 18
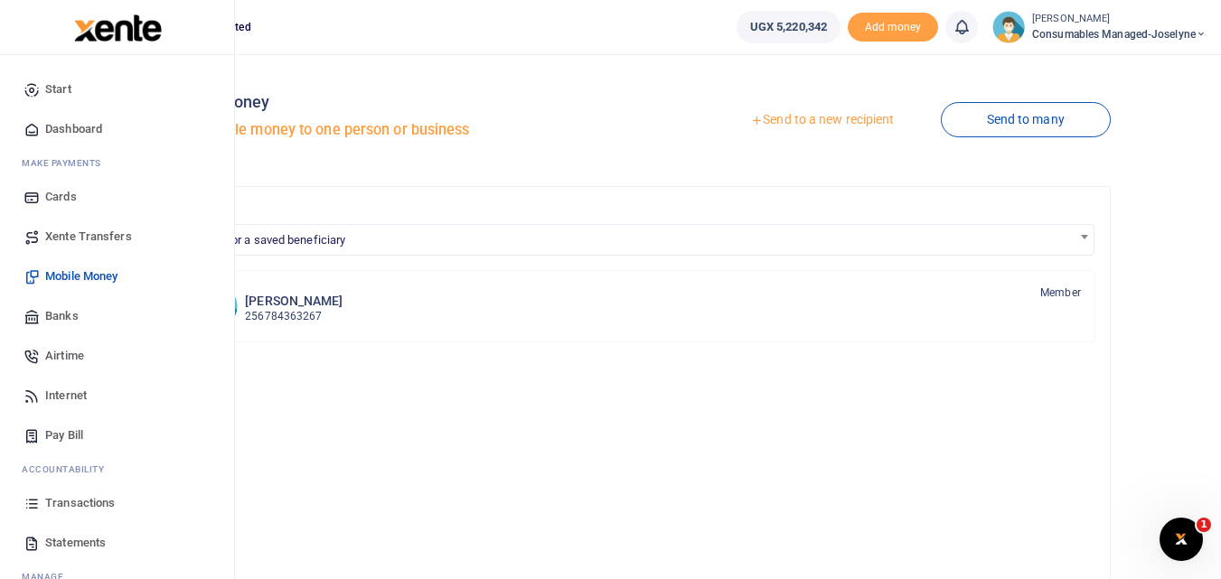
click at [60, 314] on span "Banks" at bounding box center [61, 316] width 33 height 18
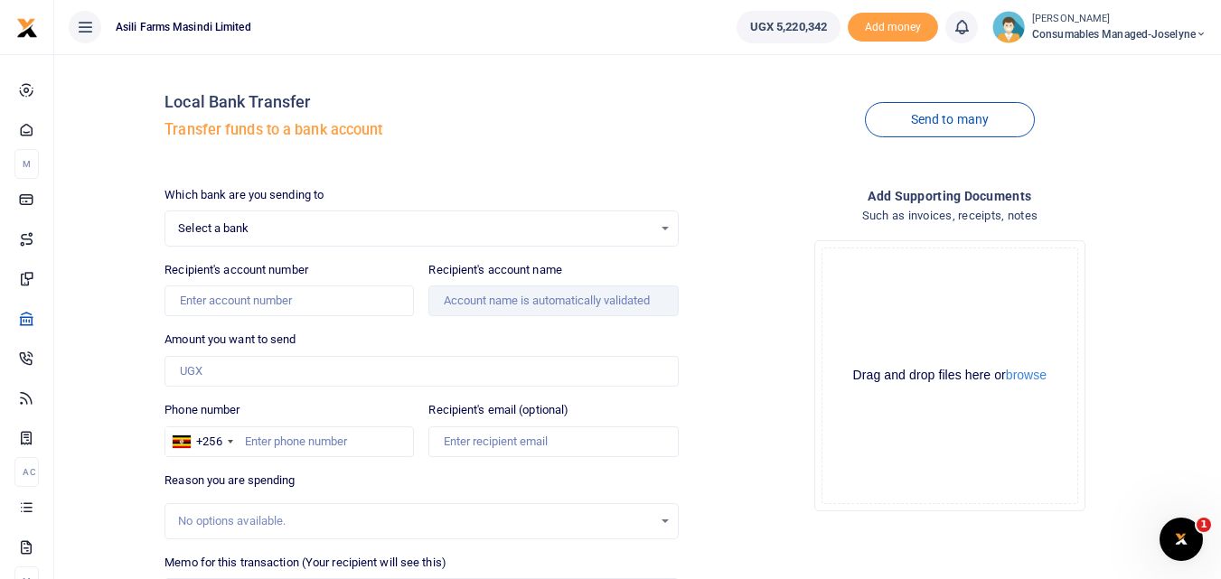
click at [660, 230] on div "Select a bank Select an option..." at bounding box center [420, 229] width 511 height 20
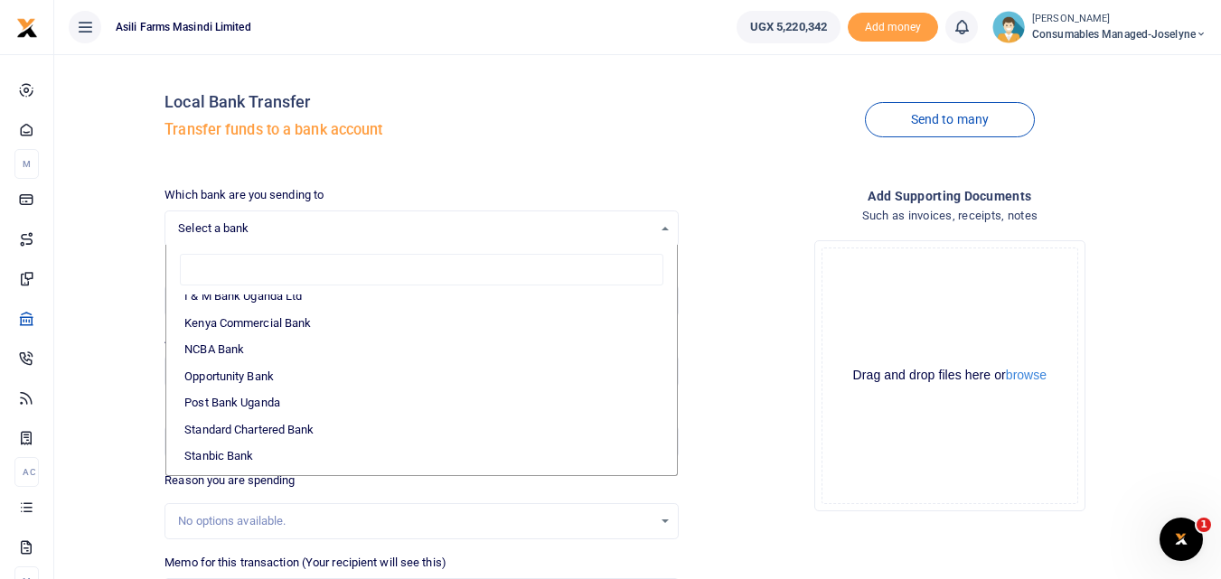
scroll to position [447, 0]
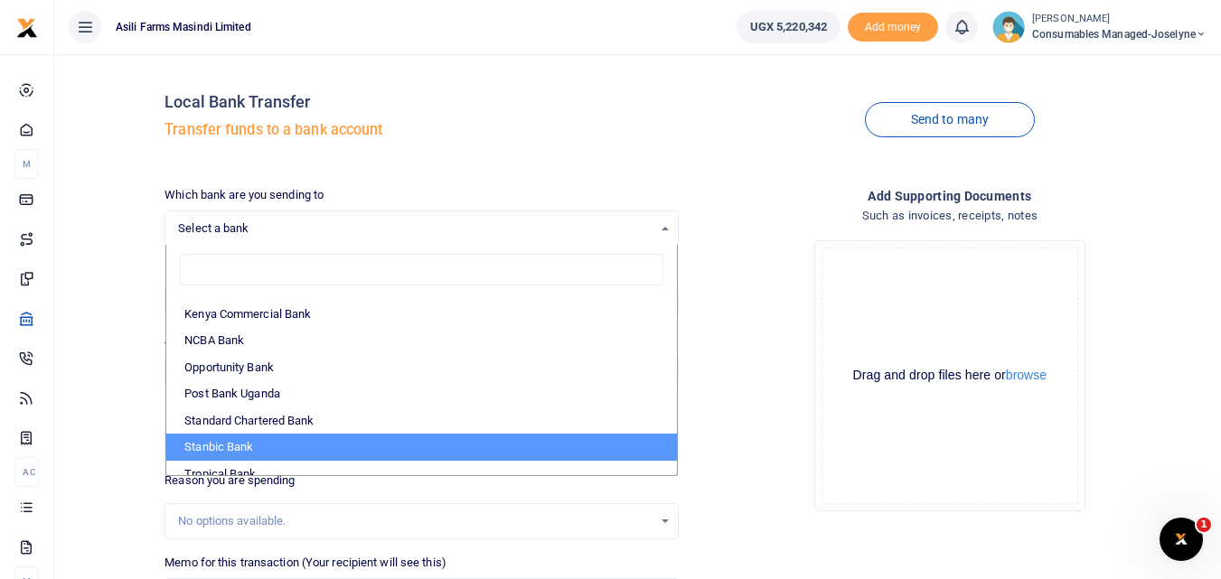
click at [228, 445] on li "Stanbic Bank" at bounding box center [421, 447] width 510 height 27
select select "STANBIC"
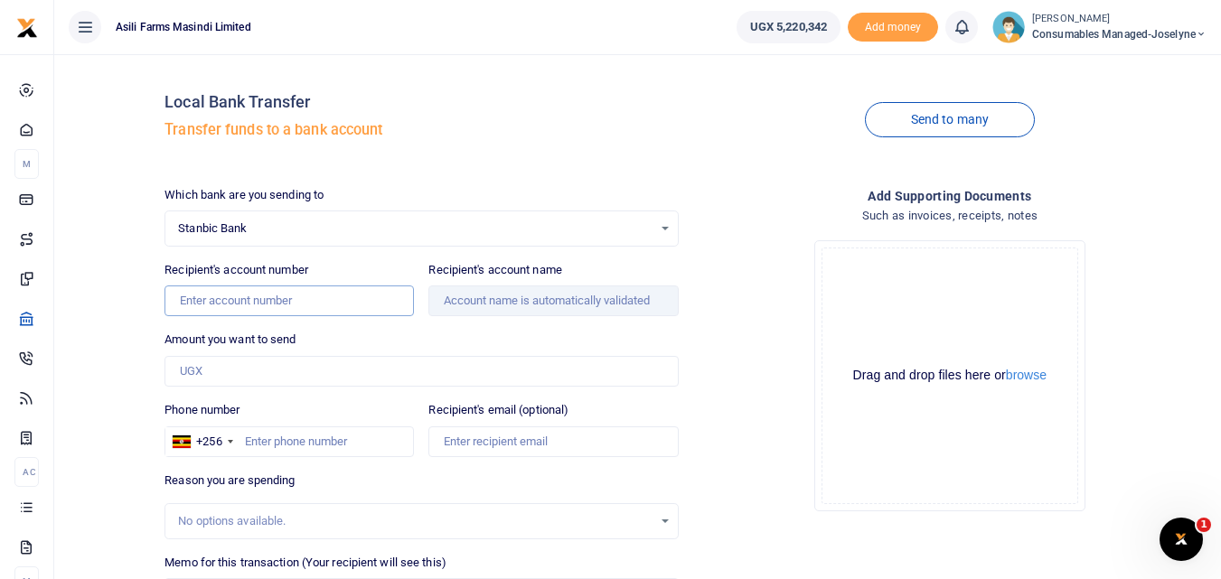
click at [325, 303] on input "Recipient's account number" at bounding box center [288, 301] width 249 height 31
type input "9030022702601"
drag, startPoint x: 310, startPoint y: 394, endPoint x: 261, endPoint y: 364, distance: 57.2
click at [261, 364] on div "Which bank are you sending to Stanbic Bank Select an option... Select a bank AB…" at bounding box center [421, 449] width 528 height 526
click at [261, 364] on input "Amount you want to send" at bounding box center [420, 371] width 513 height 31
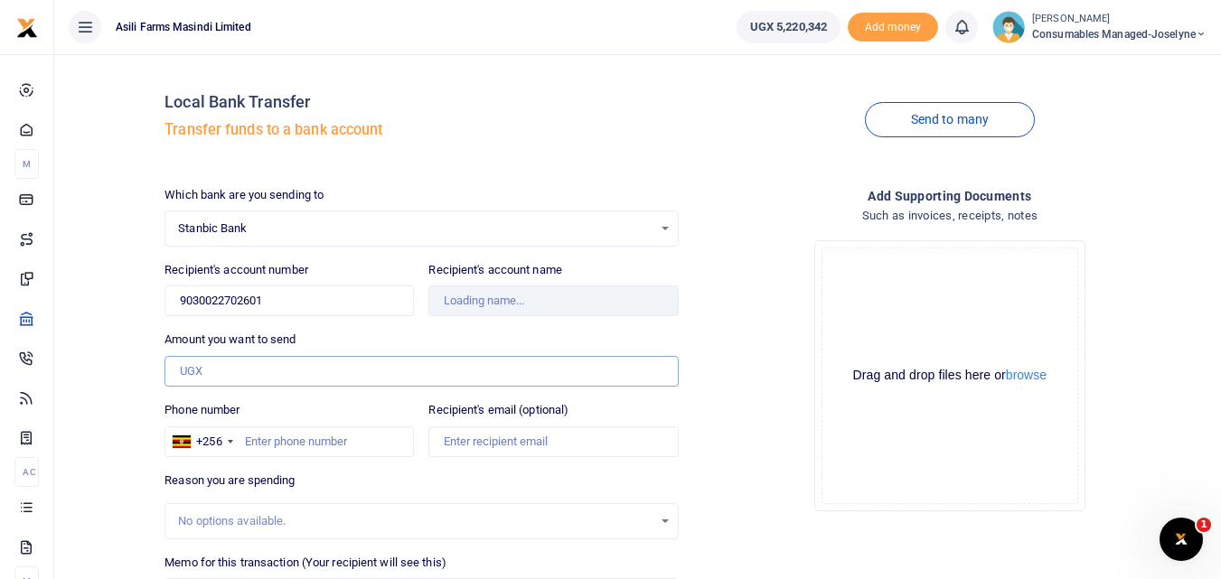
type input "Prime Impex 2001 Limited"
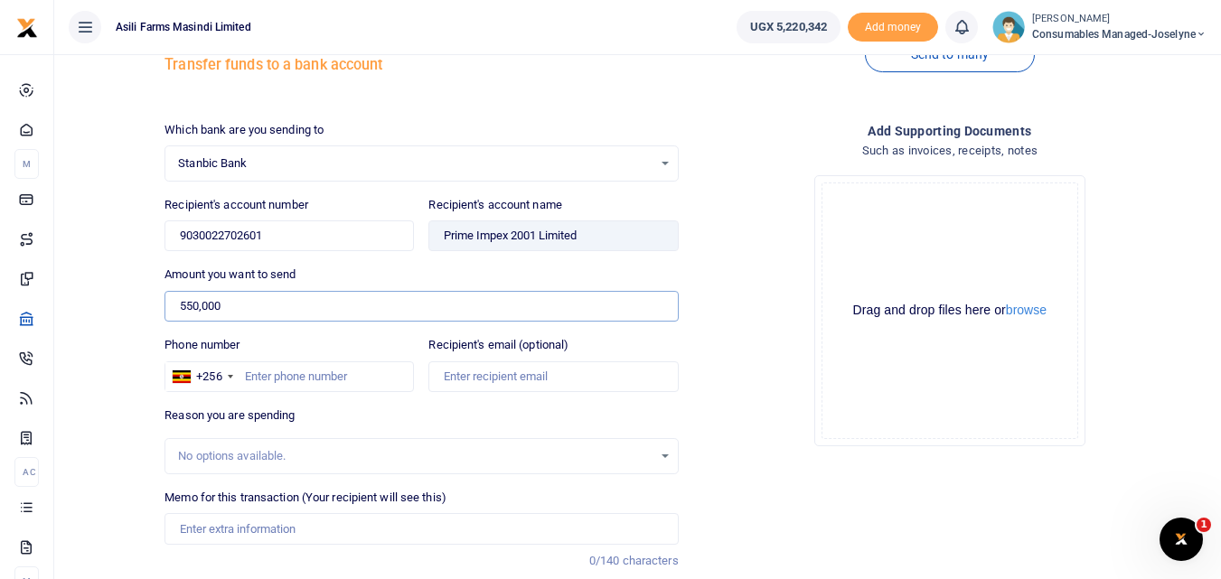
scroll to position [68, 0]
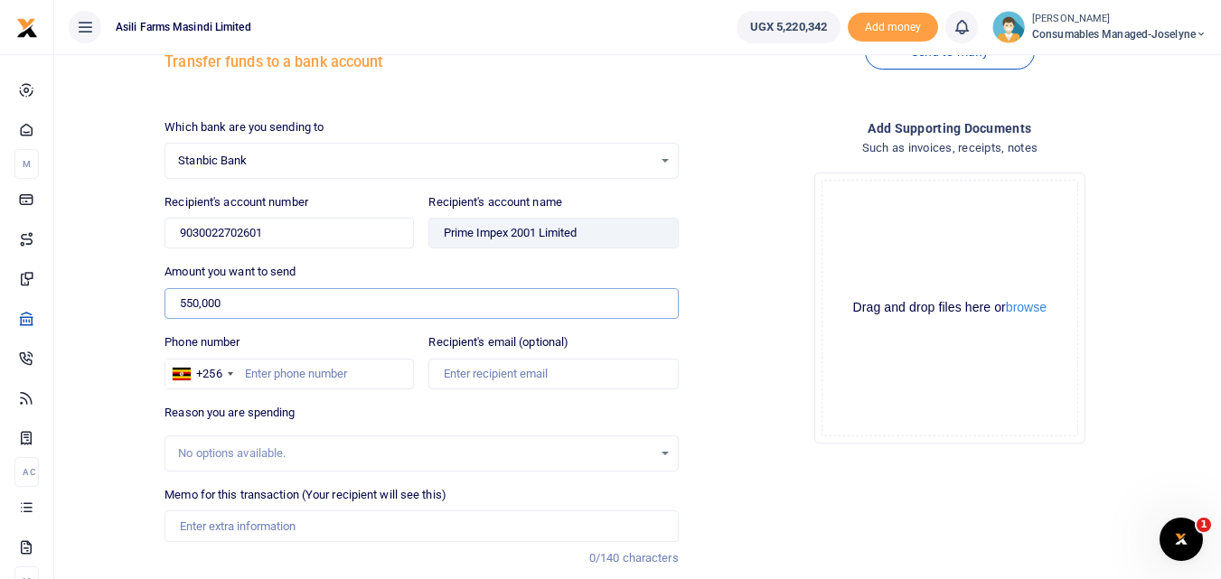
type input "550,000"
click at [261, 520] on input "Memo for this transaction (Your recipient will see this)" at bounding box center [420, 526] width 513 height 31
click at [632, 316] on input "550,000" at bounding box center [420, 303] width 513 height 31
click at [237, 527] on input "Memo for this transaction (Your recipient will see this)" at bounding box center [420, 526] width 513 height 31
click at [189, 514] on input "Memo for this transaction (Your recipient will see this)" at bounding box center [420, 526] width 513 height 31
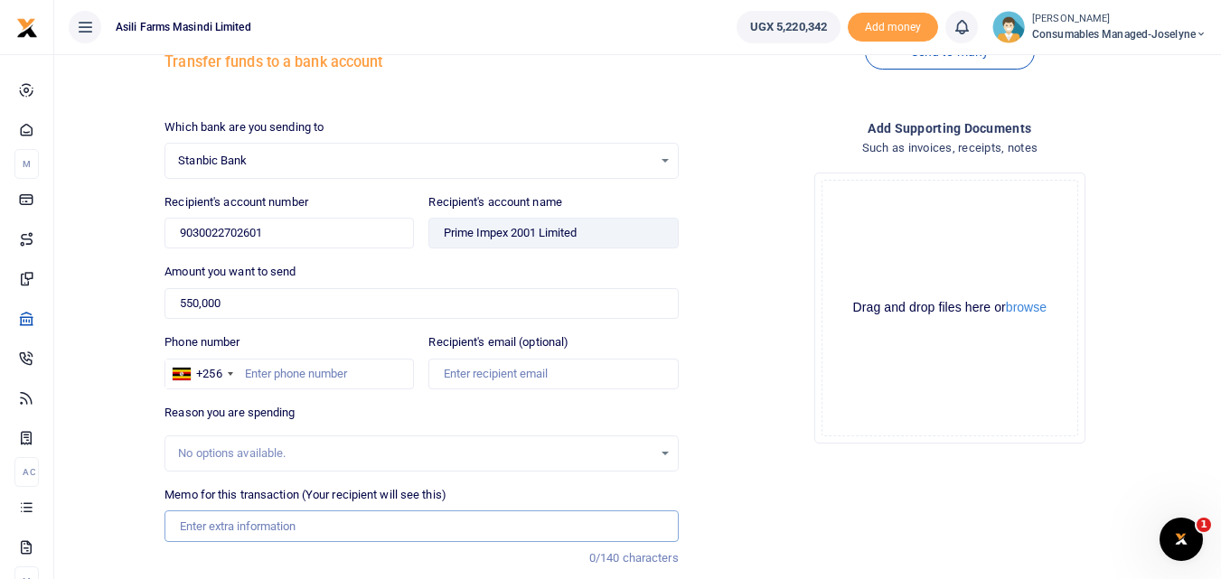
paste input "WK 40/004 / 03"
click at [246, 523] on input "WK 40/004 / 03 Office Chair for Olivia" at bounding box center [420, 526] width 513 height 31
click at [396, 514] on input "WK 40 004 03 Office Chair for Olivia" at bounding box center [420, 526] width 513 height 31
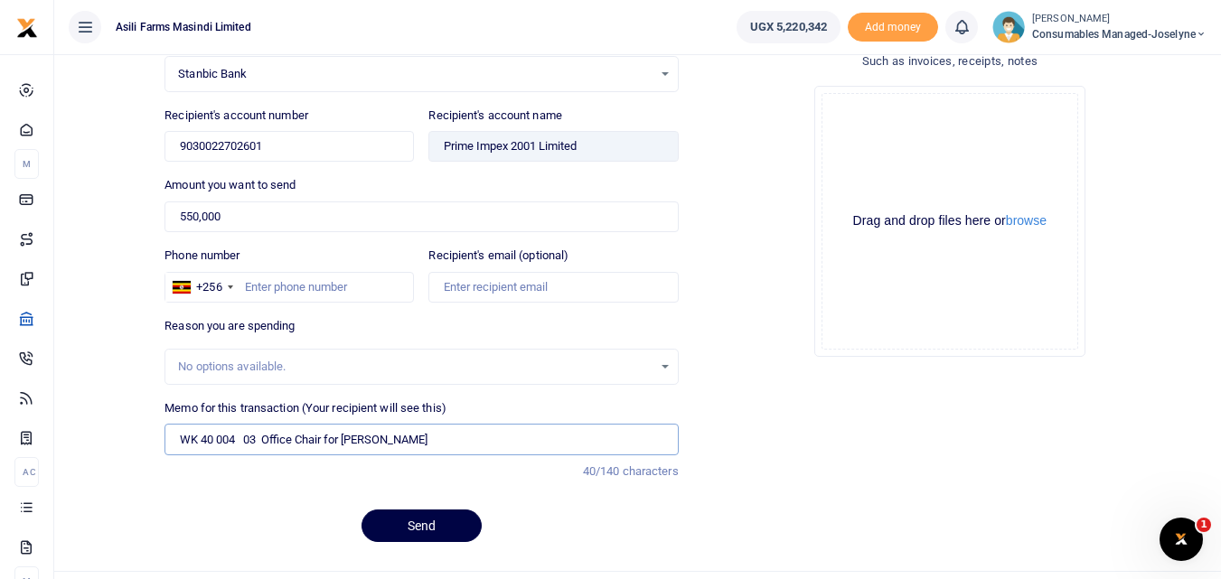
scroll to position [164, 0]
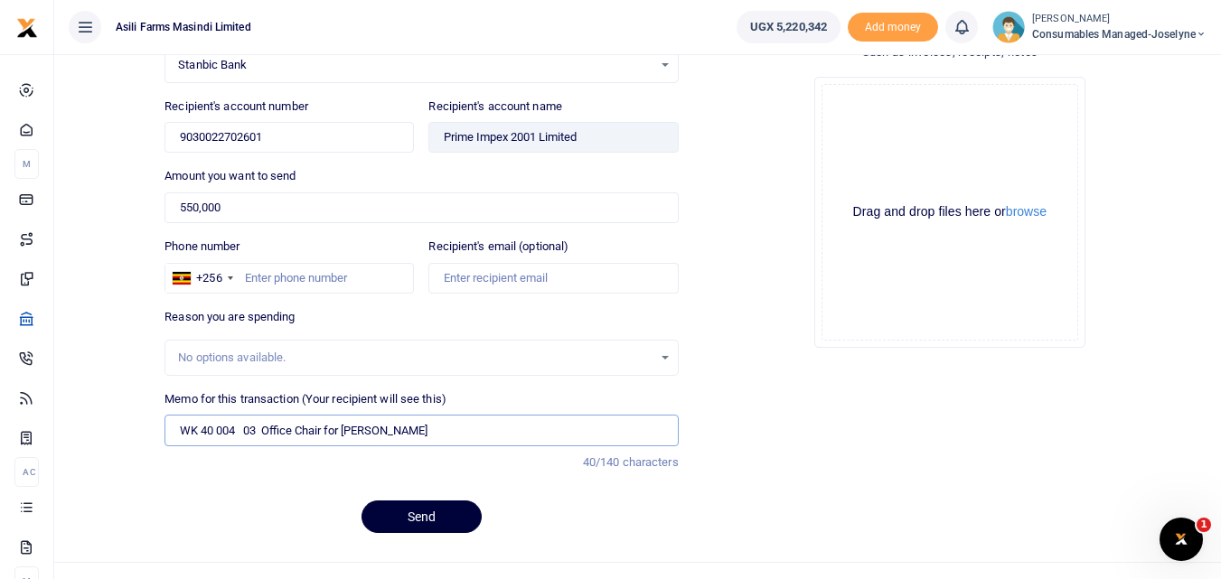
type input "WK 40 004 03 Office Chair for Olivia"
click at [444, 511] on button "Send" at bounding box center [421, 517] width 120 height 33
type input "703334761"
click at [415, 530] on button "Send" at bounding box center [421, 517] width 120 height 33
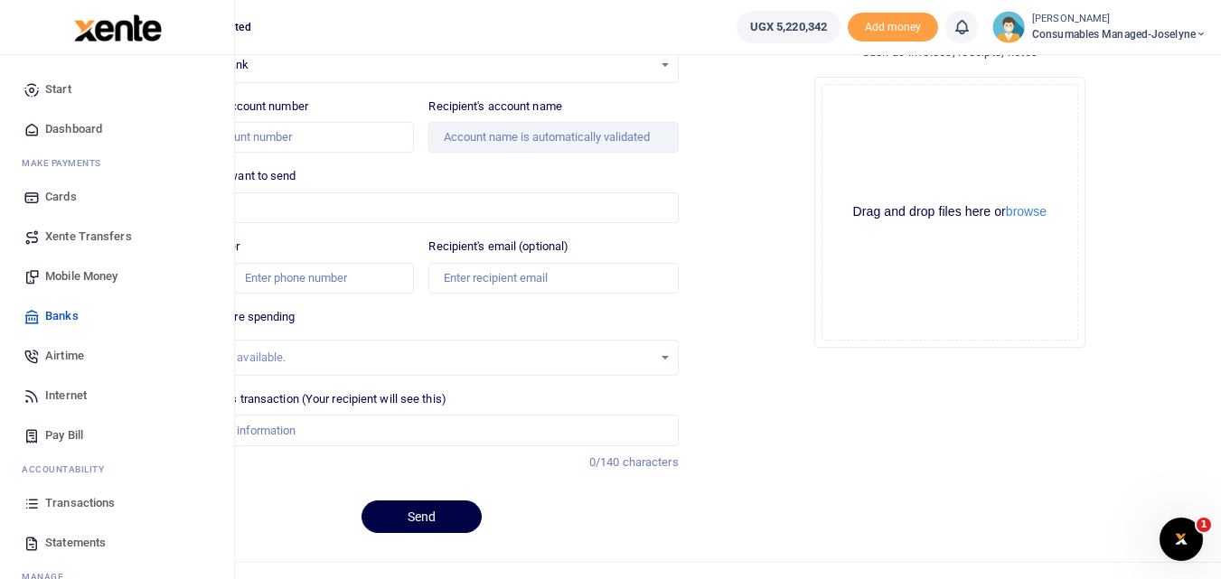
click at [25, 511] on icon at bounding box center [31, 503] width 16 height 16
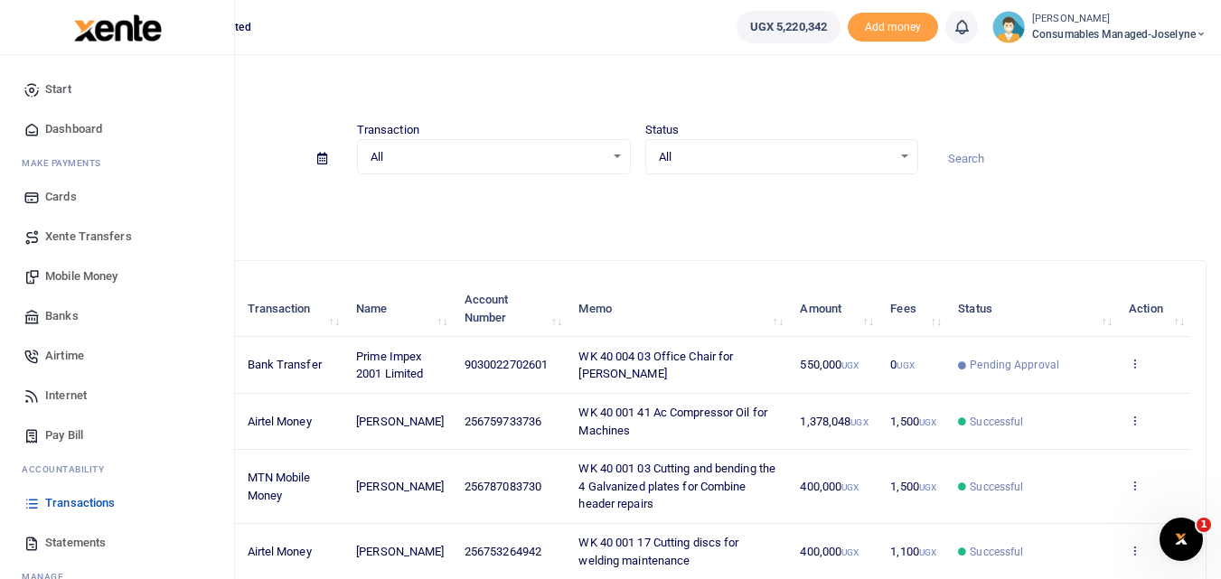
click at [84, 276] on span "Mobile Money" at bounding box center [81, 276] width 72 height 18
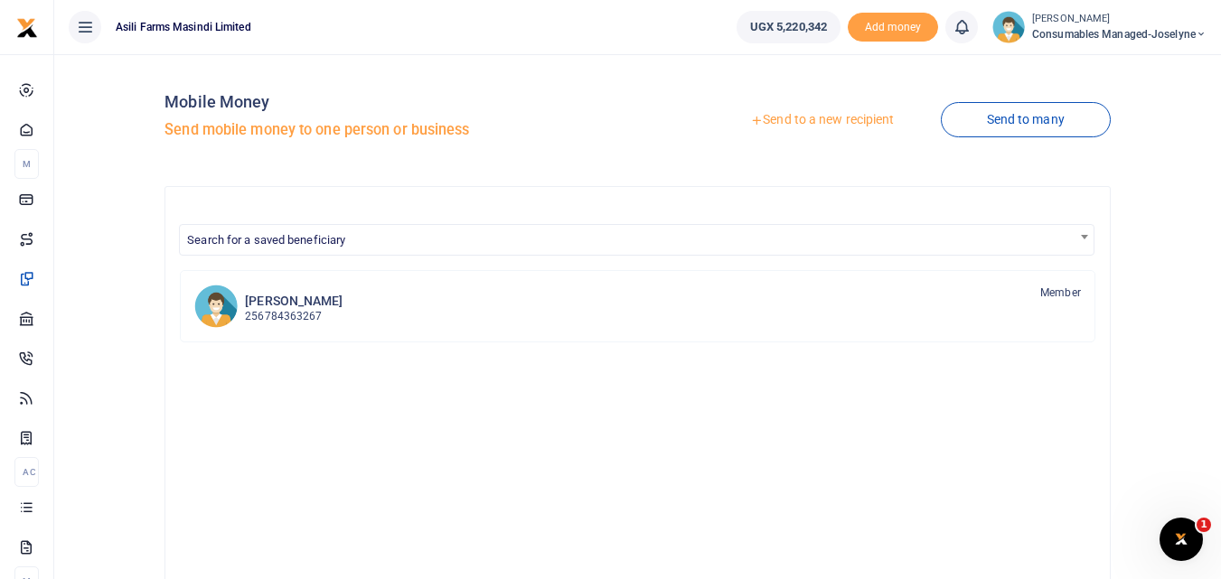
click at [848, 120] on link "Send to a new recipient" at bounding box center [822, 120] width 236 height 33
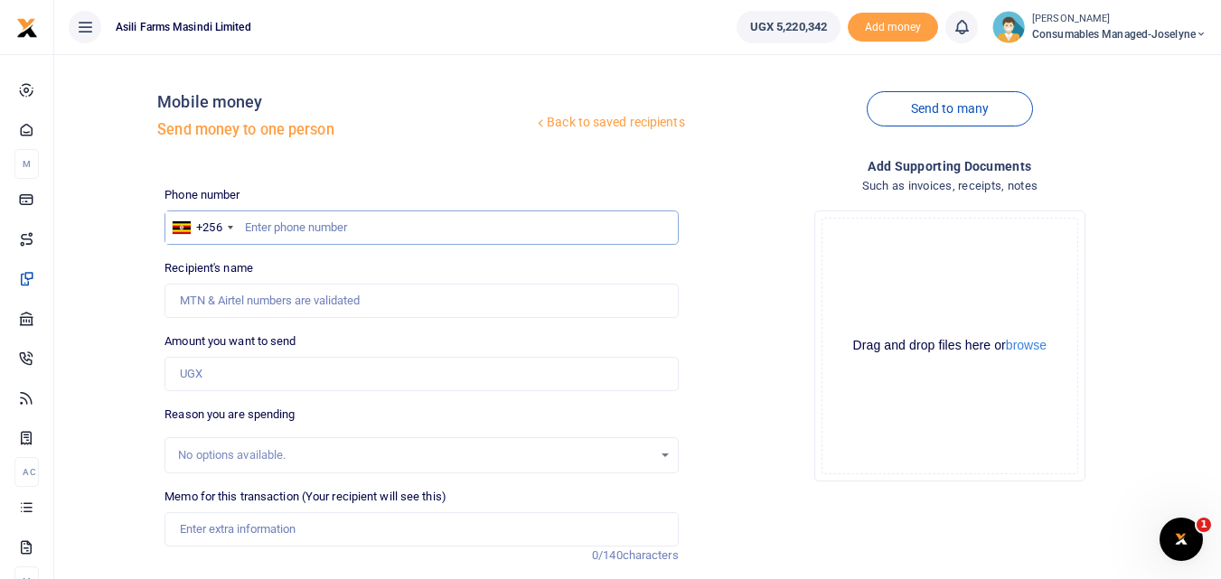
click at [278, 229] on input "text" at bounding box center [420, 228] width 513 height 34
type input "763788613"
type input "[PERSON_NAME]"
type input "763788613"
click at [232, 376] on input "Amount you want to send" at bounding box center [420, 374] width 513 height 34
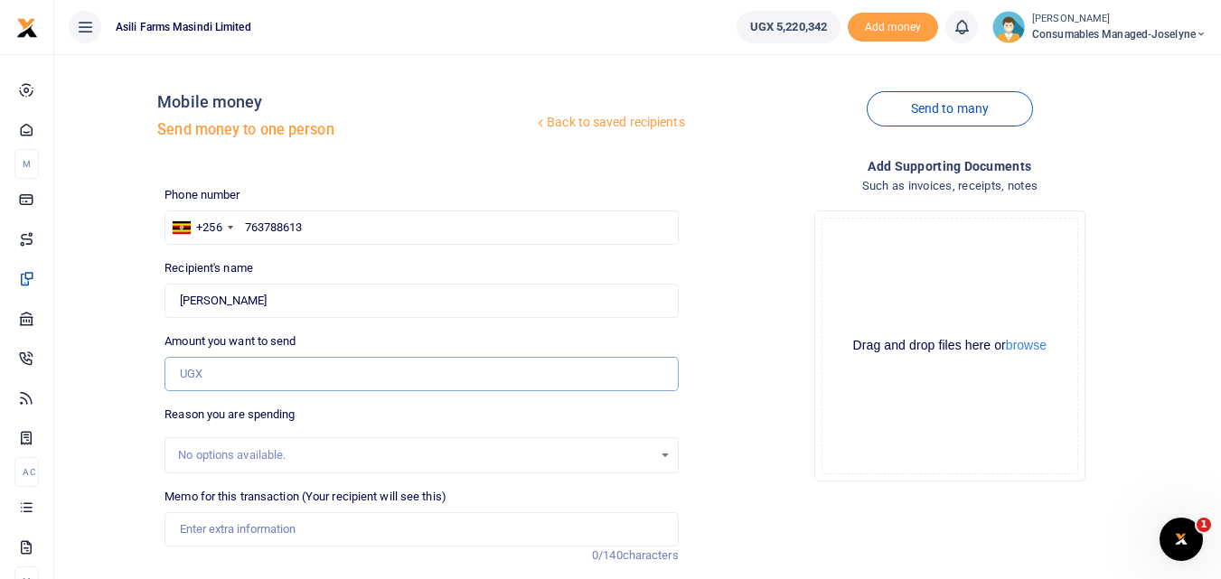
click at [192, 371] on input "Amount you want to send" at bounding box center [420, 374] width 513 height 34
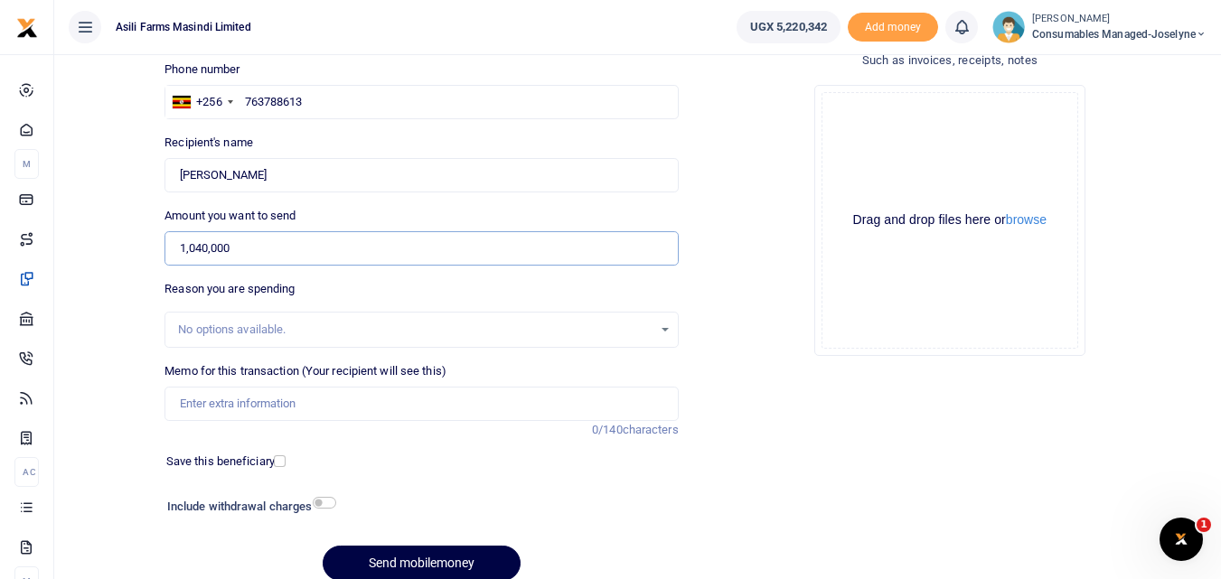
scroll to position [173, 0]
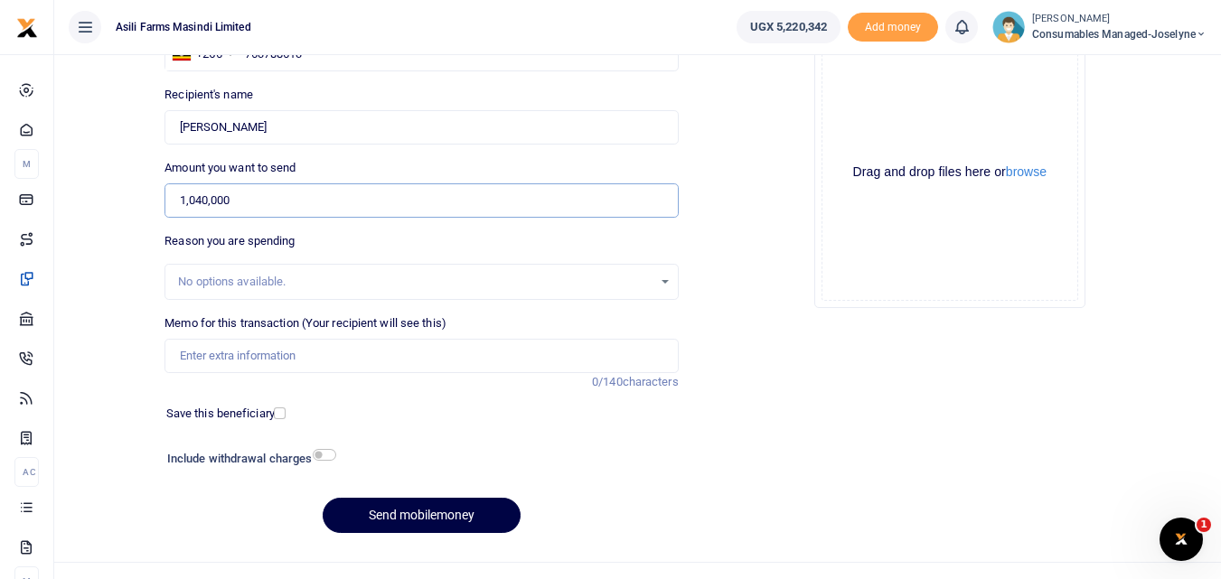
type input "1,040,000"
click at [265, 354] on input "Memo for this transaction (Your recipient will see this)" at bounding box center [420, 356] width 513 height 34
paste input "WK 40/002 / 01"
click at [217, 355] on input "WK 40/002 / 01 Stiching threads for grain handling" at bounding box center [420, 356] width 513 height 34
type input "WK 40 002 01 Stiching threads for grain handling"
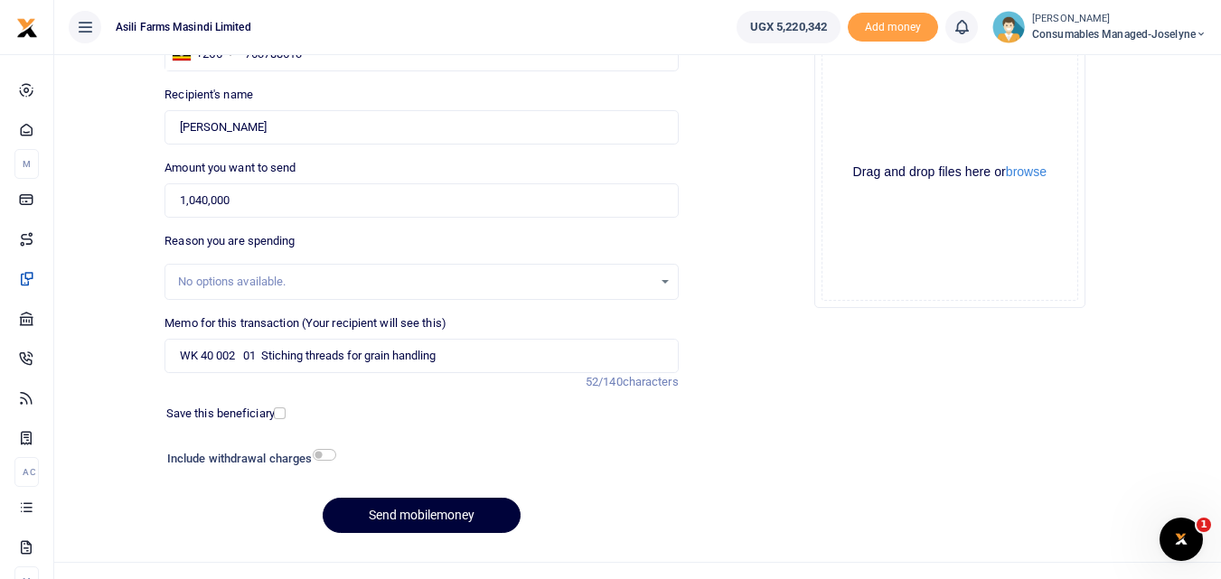
click at [408, 514] on button "Send mobilemoney" at bounding box center [422, 515] width 198 height 35
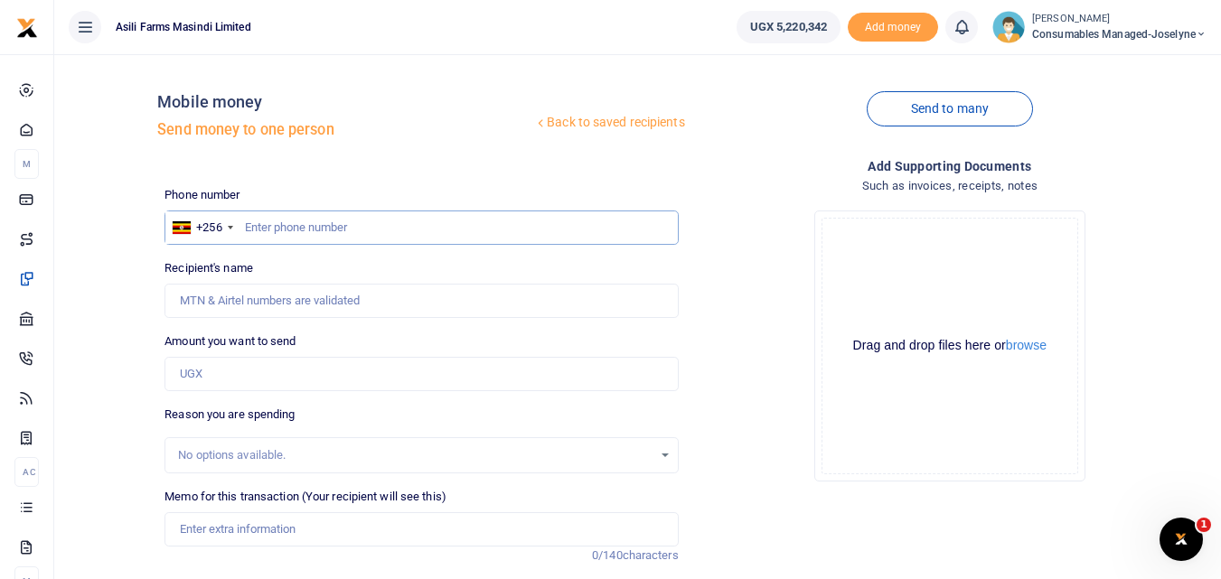
click at [310, 223] on input "text" at bounding box center [420, 228] width 513 height 34
type input "773022148"
type input "Odyek Charles Agene"
type input "773022148"
click at [247, 374] on input "Amount you want to send" at bounding box center [420, 374] width 513 height 34
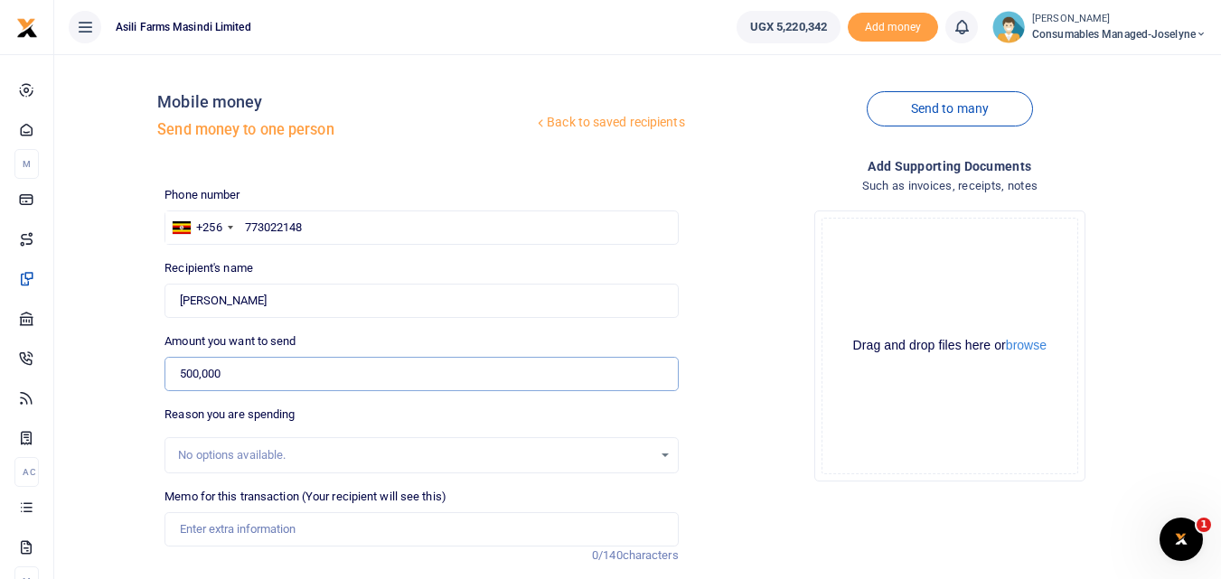
type input "500,000"
click at [764, 301] on div "Drop your files here Drag and drop files here or browse Powered by Uppy" at bounding box center [949, 346] width 513 height 300
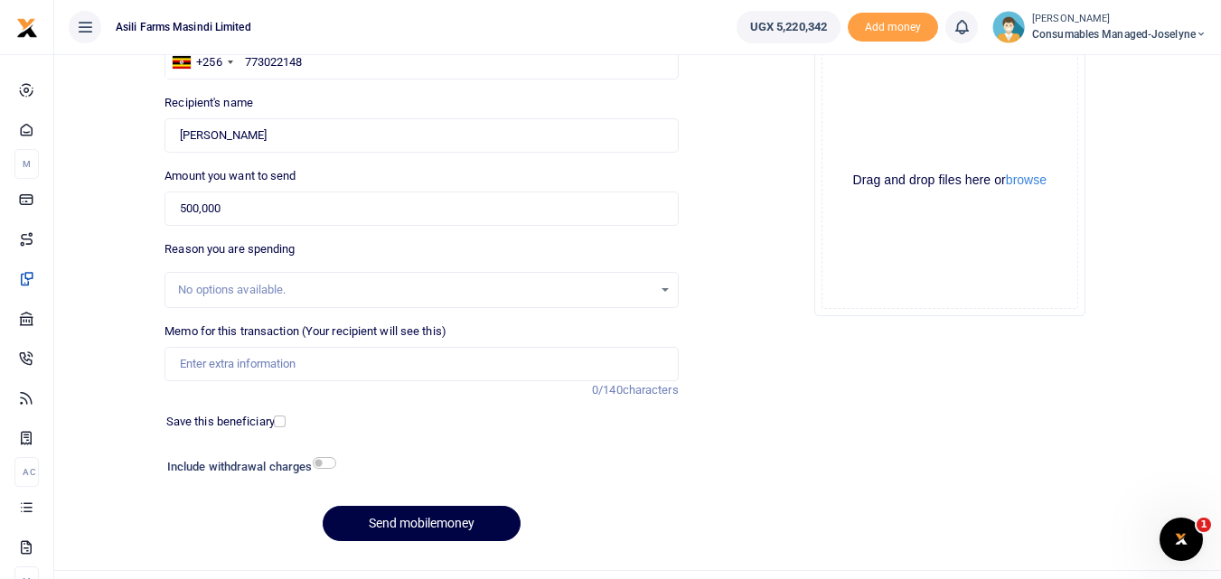
scroll to position [164, 0]
click at [205, 371] on input "Memo for this transaction (Your recipient will see this)" at bounding box center [420, 365] width 513 height 34
paste input "WK 40/004 / 03"
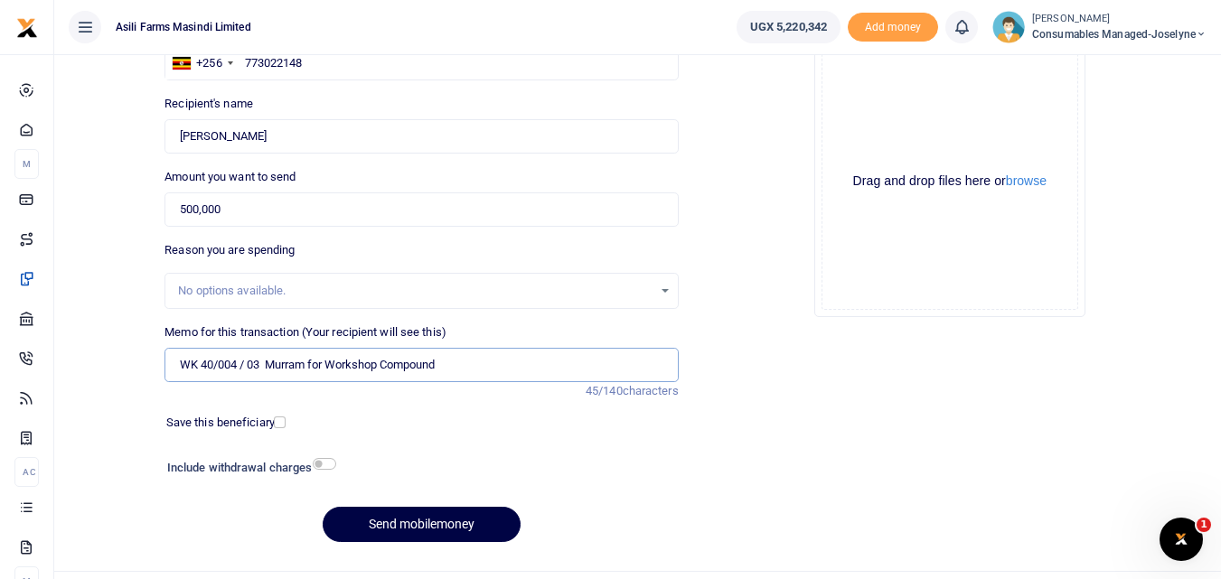
click at [246, 364] on input "WK 40/004 / 03 Murram for Workshop Compound" at bounding box center [420, 365] width 513 height 34
type input "WK 40 004 03 Murram for Workshop Compound"
click at [399, 529] on button "Send mobilemoney" at bounding box center [422, 524] width 198 height 35
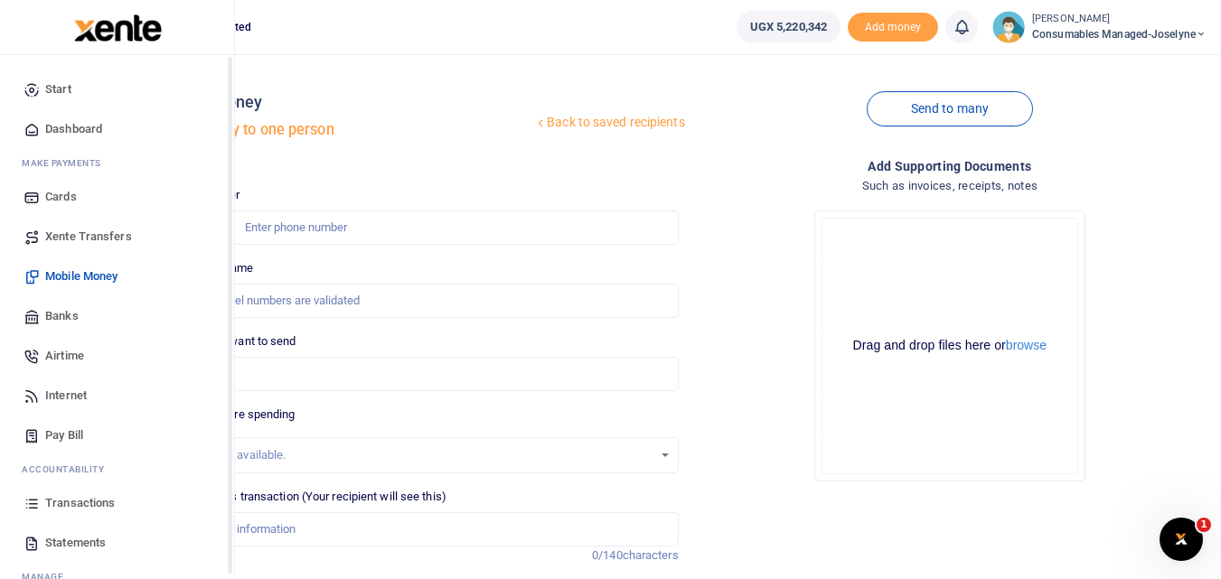
click at [21, 508] on ul "Start Dashboard M ake Payments Cards Xente Transfers Mobile Money Banks Airtime…" at bounding box center [116, 350] width 205 height 561
click at [35, 507] on icon at bounding box center [31, 503] width 16 height 16
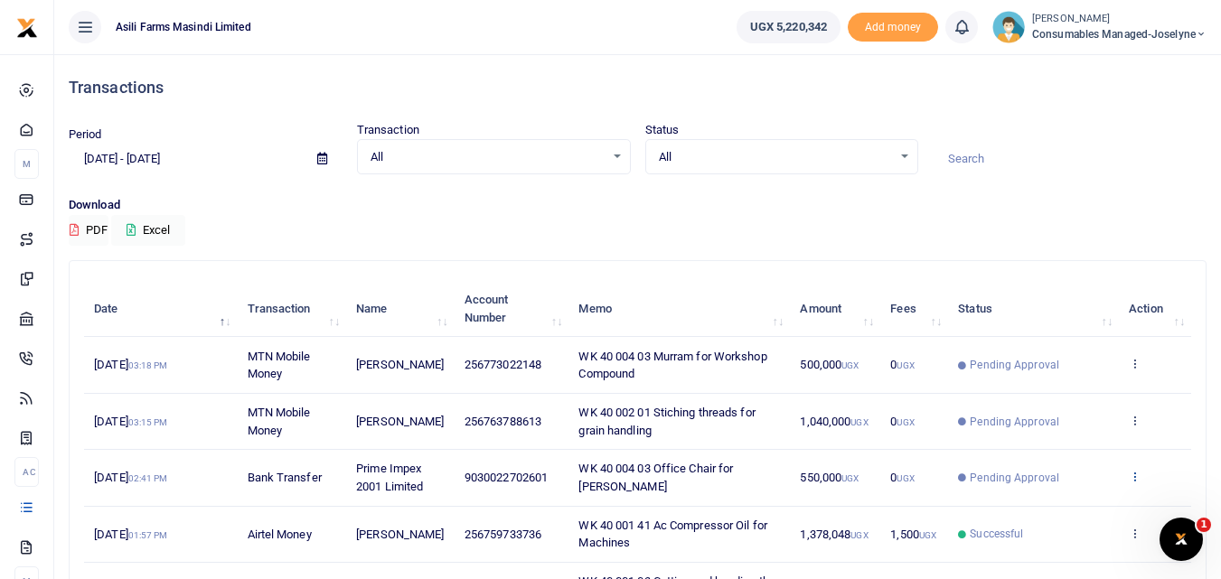
click at [1138, 479] on icon at bounding box center [1135, 476] width 12 height 13
click at [1065, 507] on link "View details" at bounding box center [1068, 506] width 143 height 25
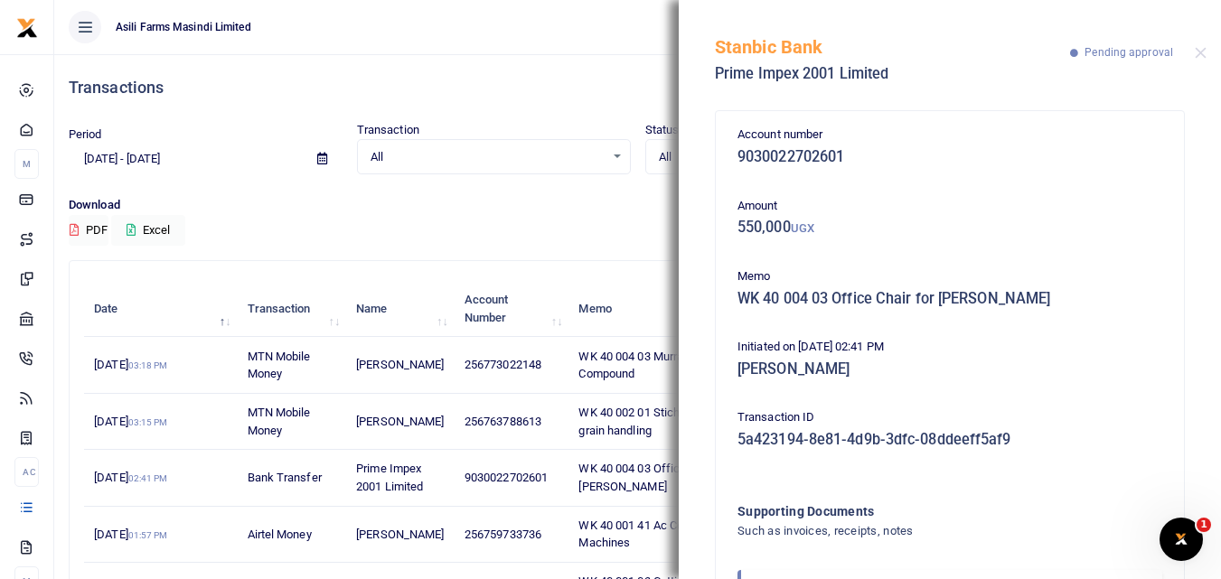
scroll to position [108, 0]
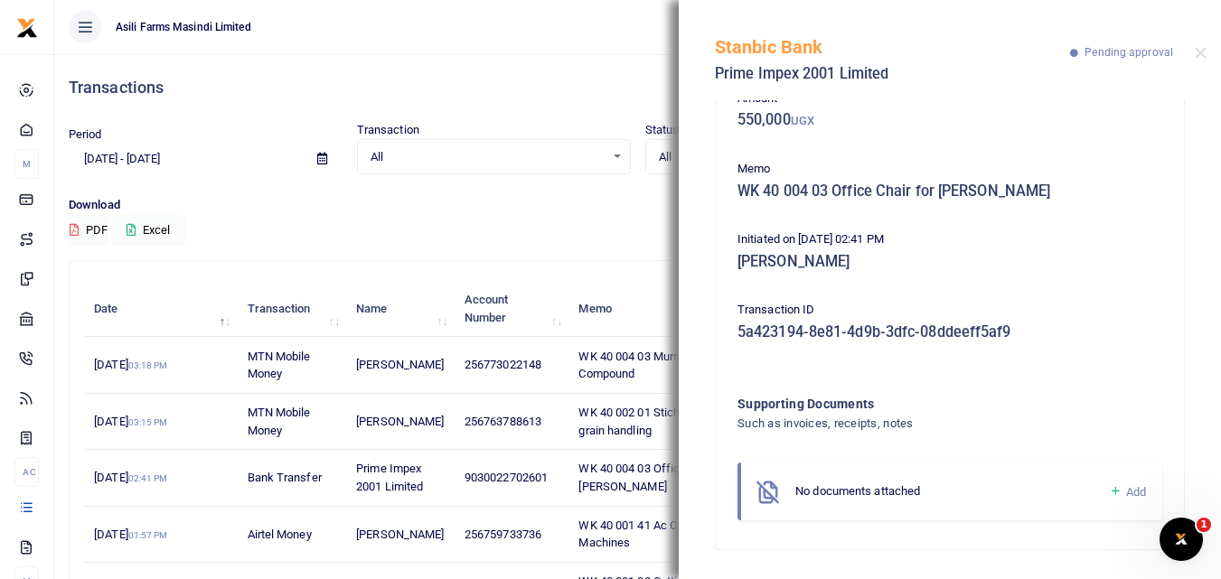
click at [1109, 485] on icon at bounding box center [1116, 491] width 14 height 16
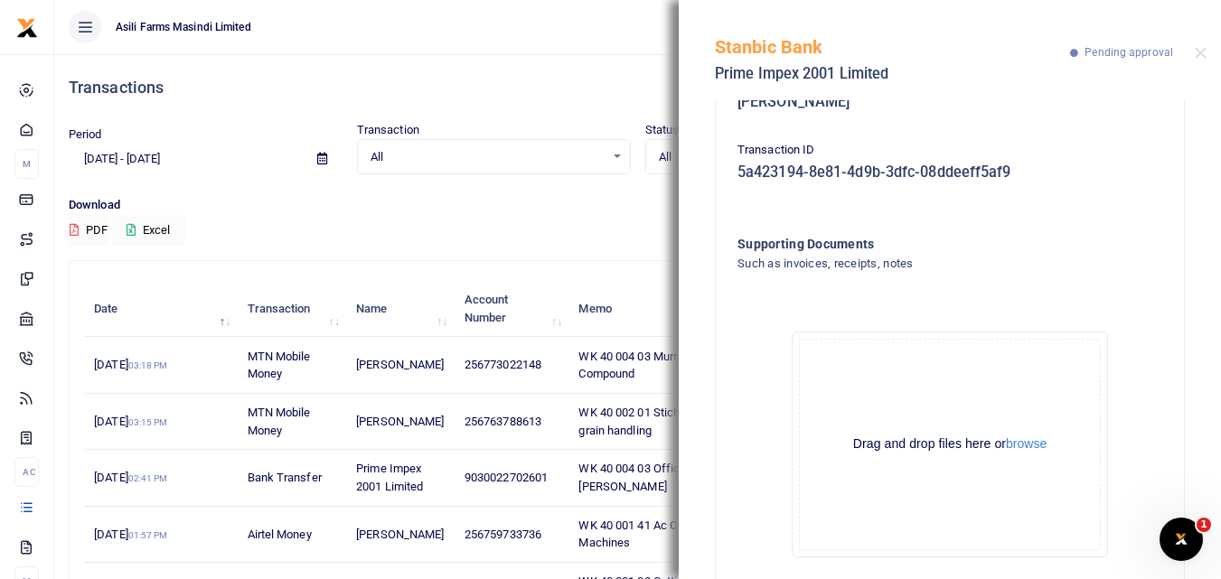
scroll to position [312, 0]
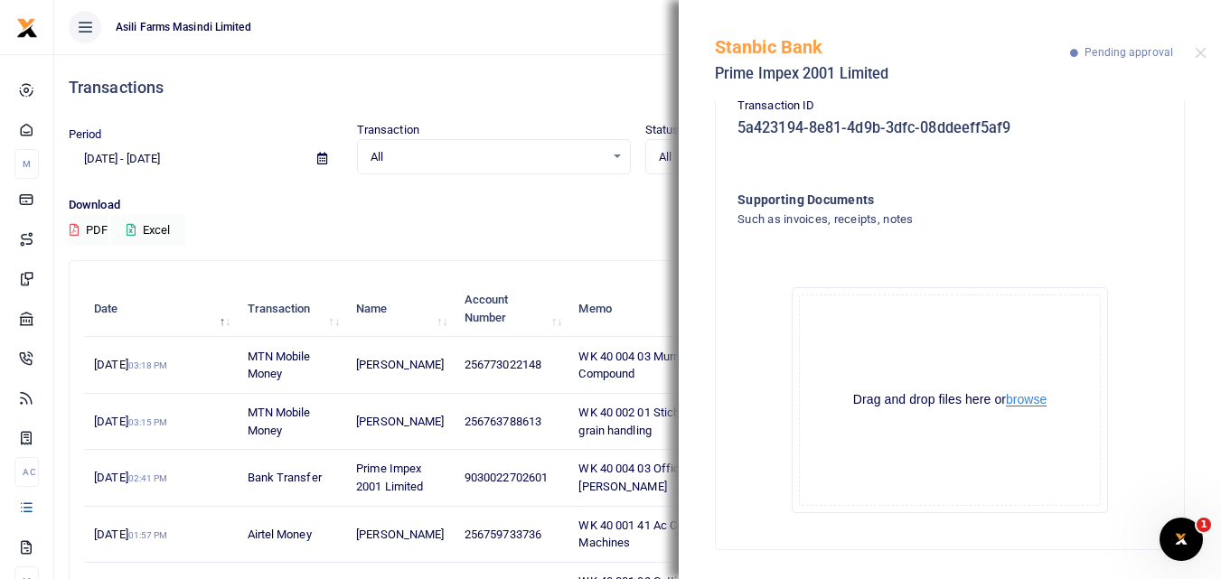
click at [1023, 398] on button "browse" at bounding box center [1026, 400] width 41 height 14
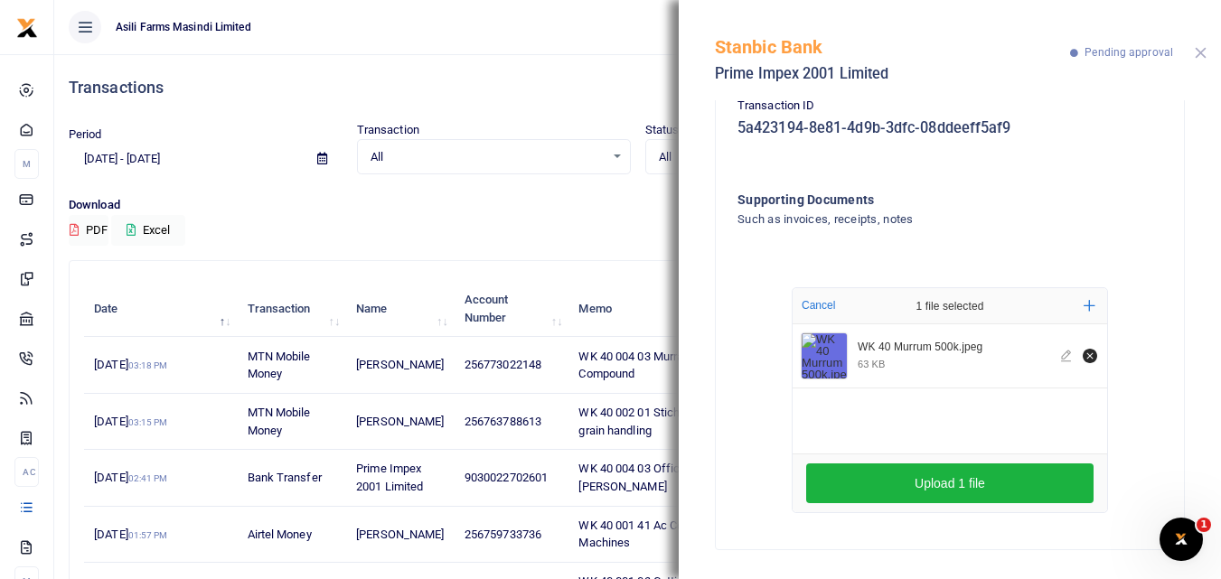
click at [1201, 51] on button "Close" at bounding box center [1201, 53] width 12 height 12
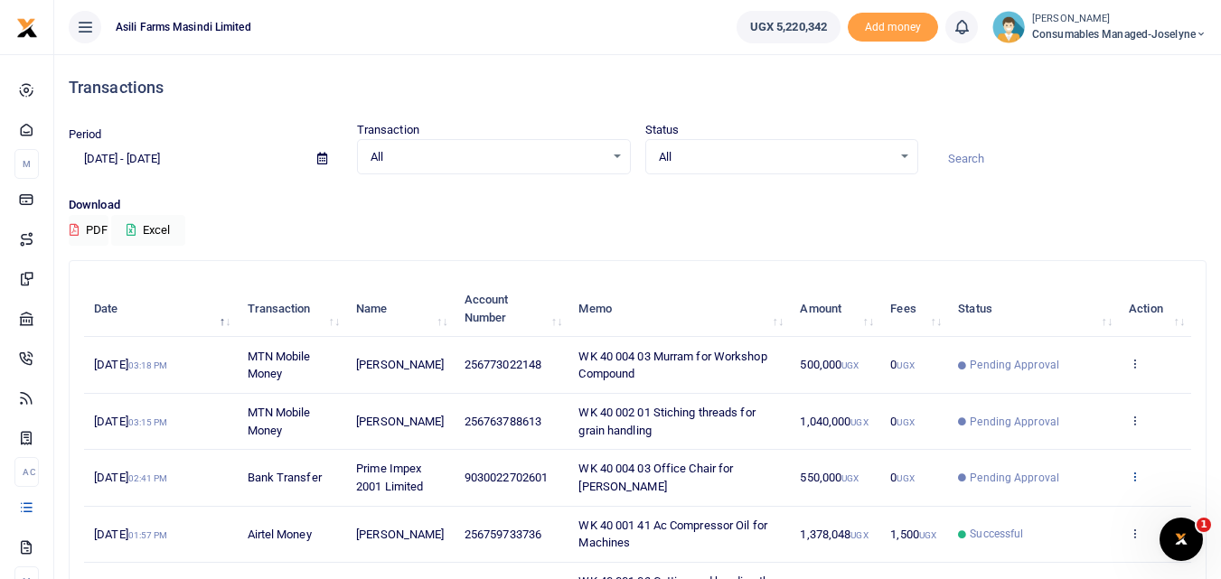
click at [1130, 474] on icon at bounding box center [1135, 476] width 12 height 13
click at [1063, 506] on link "View details" at bounding box center [1068, 506] width 143 height 25
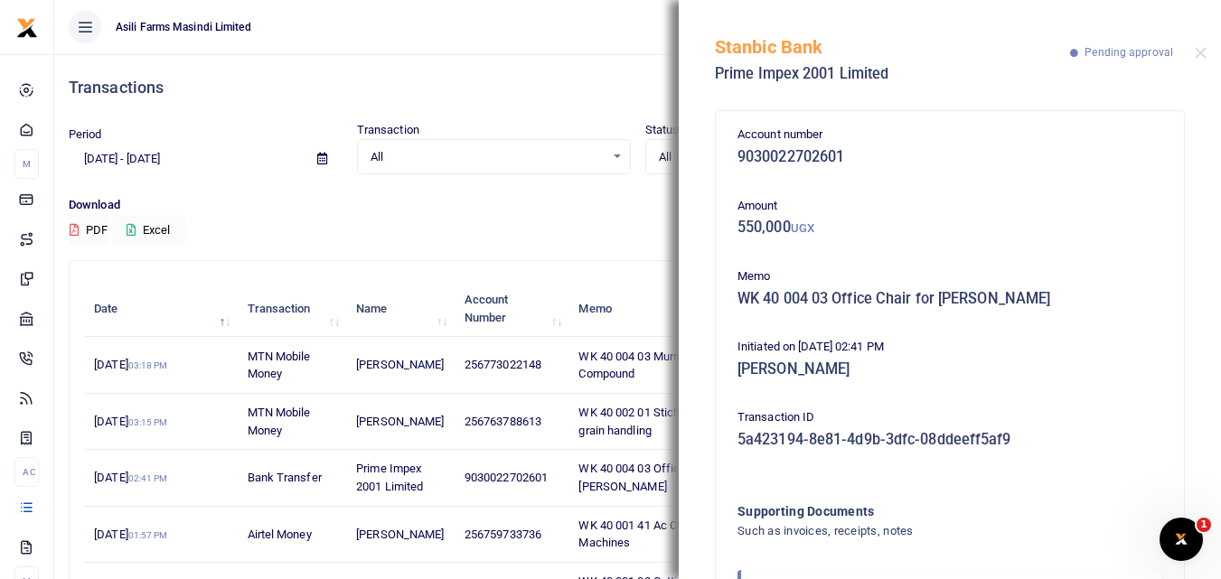
scroll to position [108, 0]
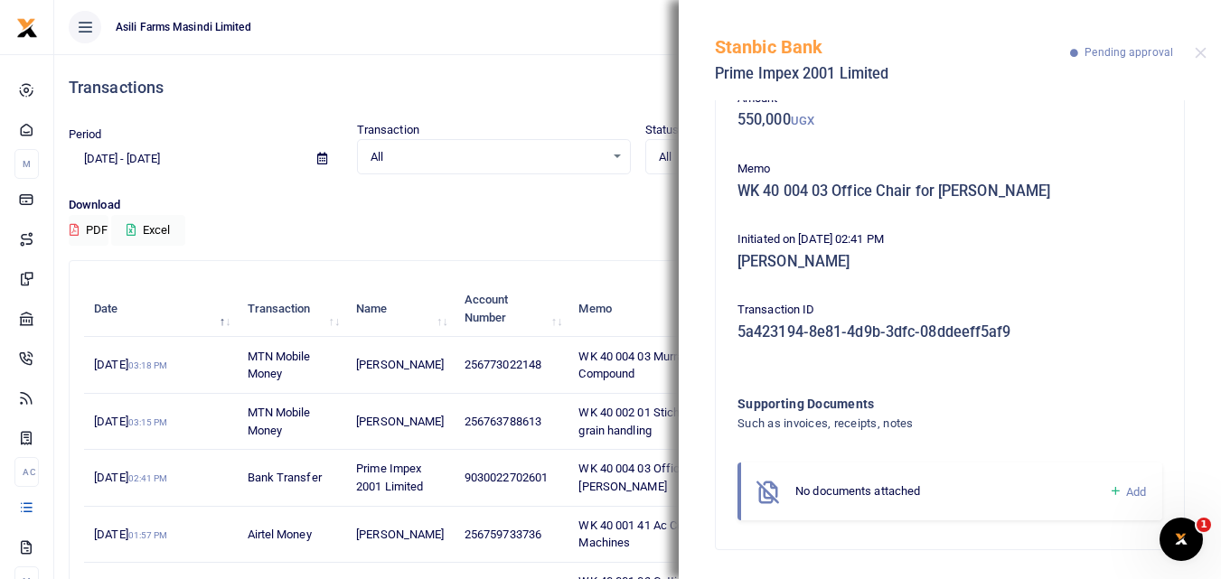
click at [1109, 493] on icon at bounding box center [1116, 491] width 14 height 16
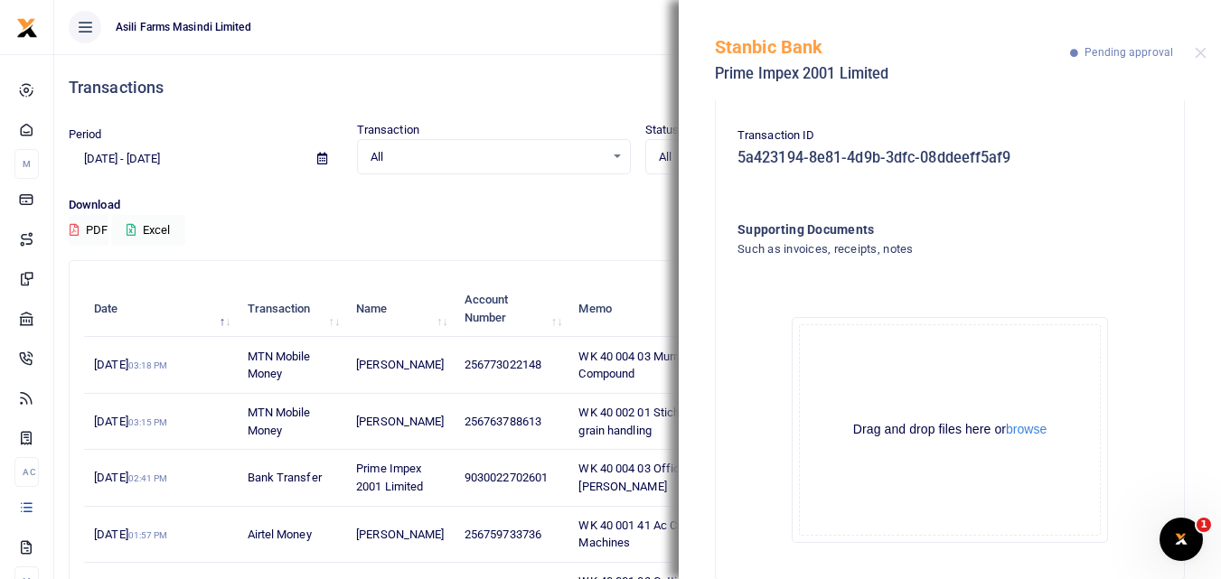
scroll to position [312, 0]
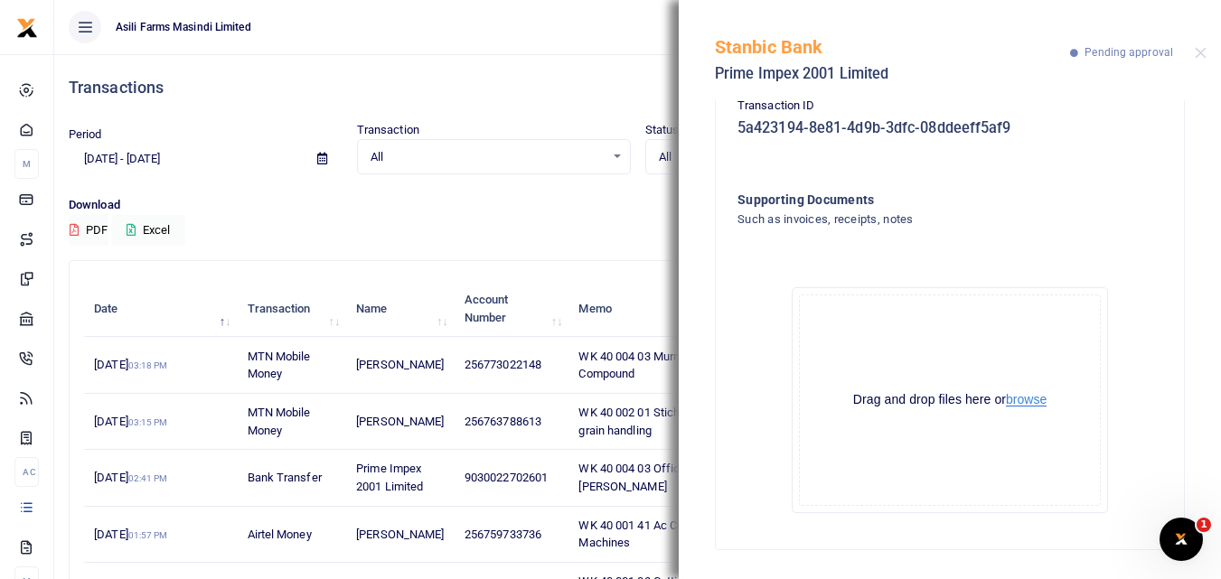
click at [1029, 399] on button "browse" at bounding box center [1026, 400] width 41 height 14
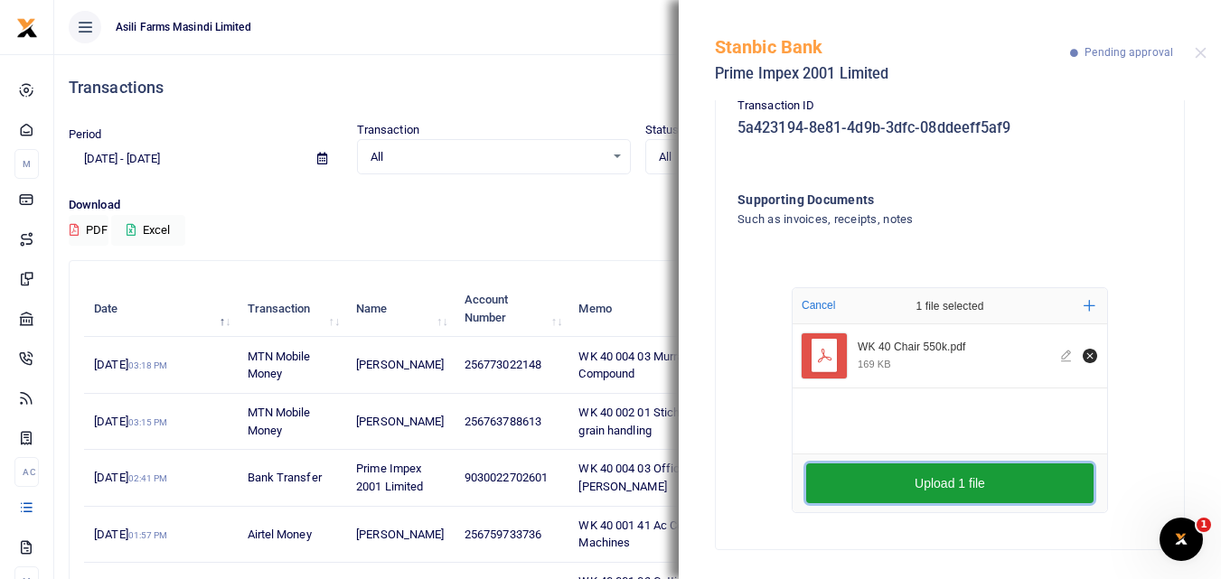
click at [819, 484] on button "Upload 1 file" at bounding box center [949, 484] width 287 height 40
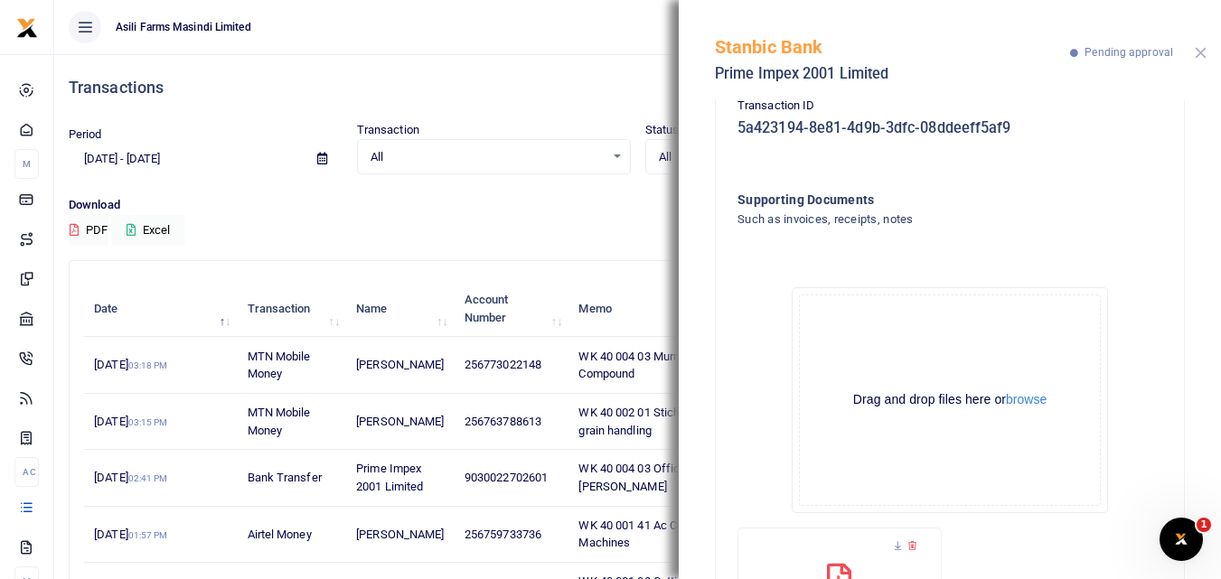
click at [1197, 52] on button "Close" at bounding box center [1201, 53] width 12 height 12
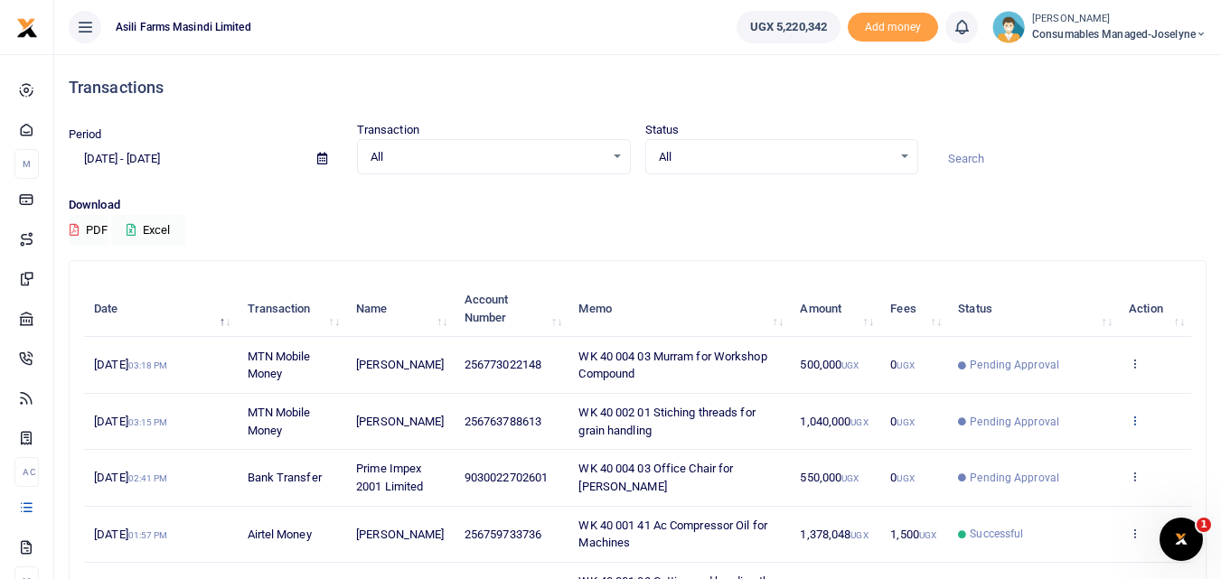
click at [1135, 420] on icon at bounding box center [1135, 420] width 12 height 13
click at [1074, 452] on link "View details" at bounding box center [1068, 450] width 143 height 25
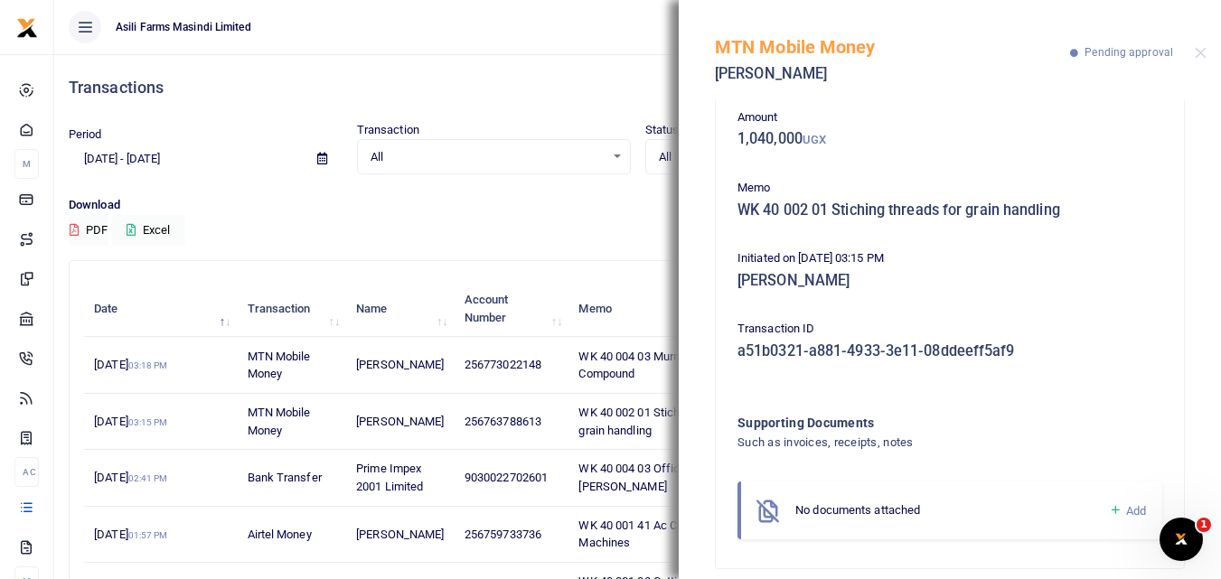
scroll to position [108, 0]
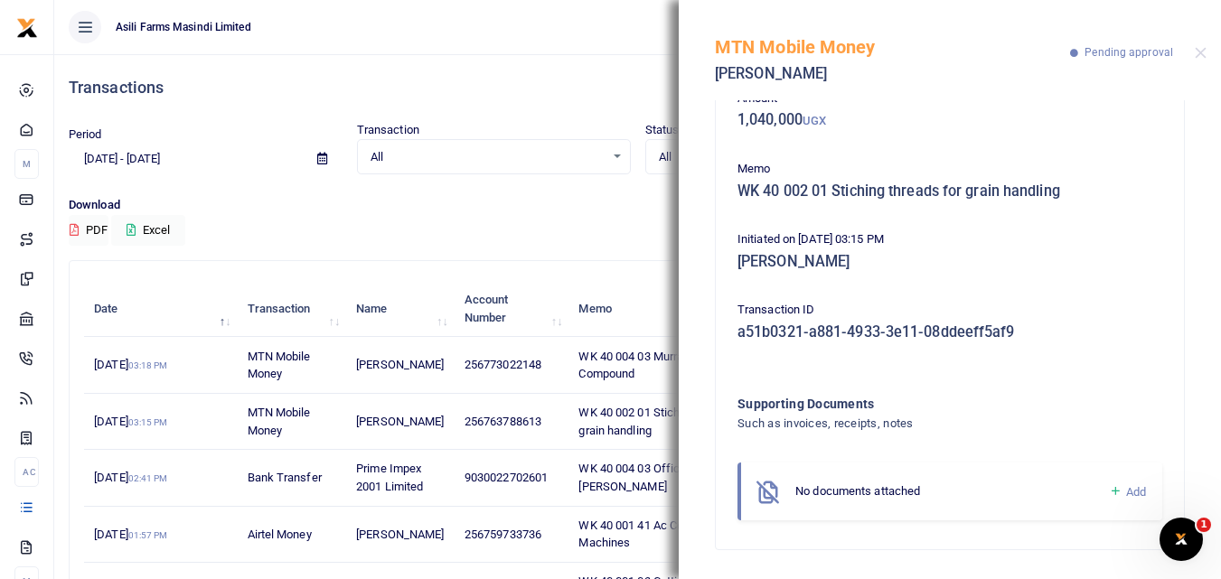
click at [1109, 486] on icon at bounding box center [1116, 491] width 14 height 16
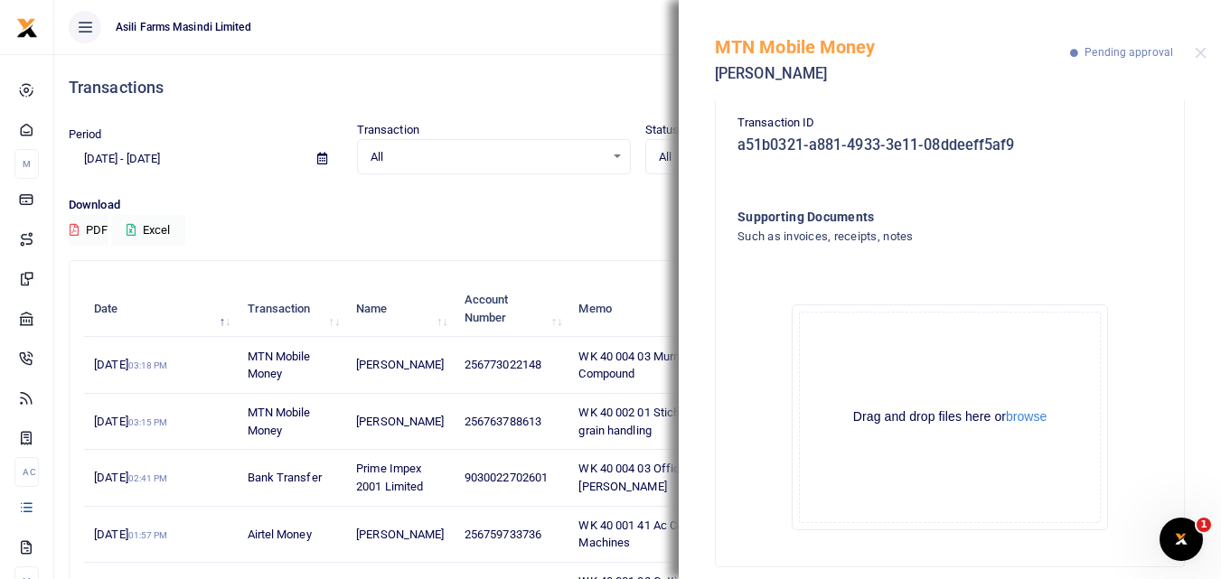
scroll to position [312, 0]
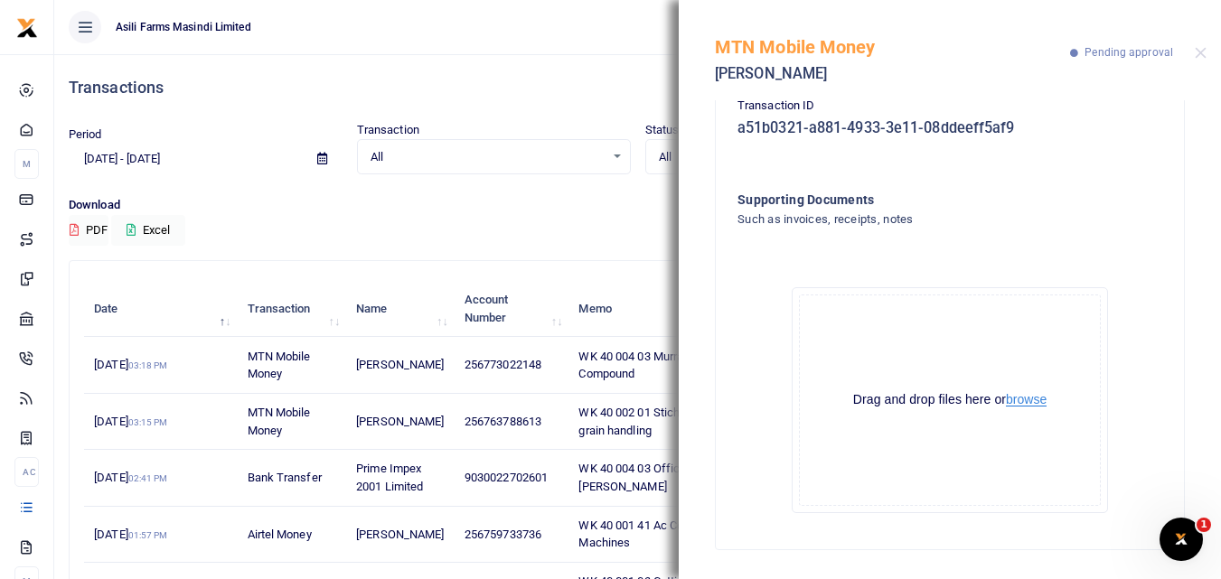
click at [1030, 395] on button "browse" at bounding box center [1026, 400] width 41 height 14
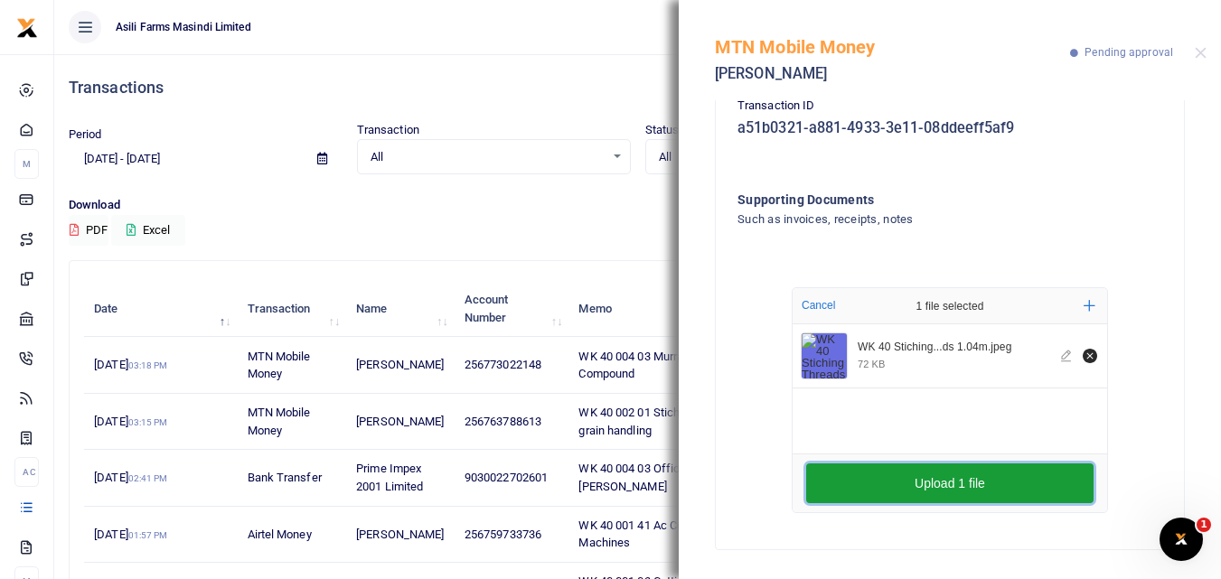
click at [833, 477] on button "Upload 1 file" at bounding box center [949, 484] width 287 height 40
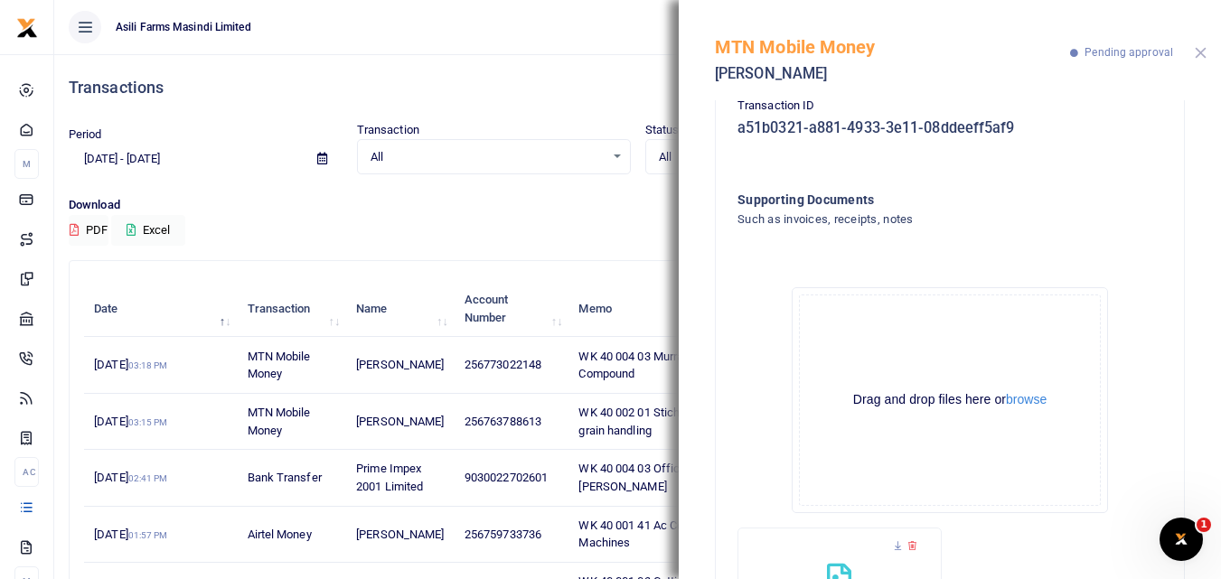
click at [1203, 51] on button "Close" at bounding box center [1201, 53] width 12 height 12
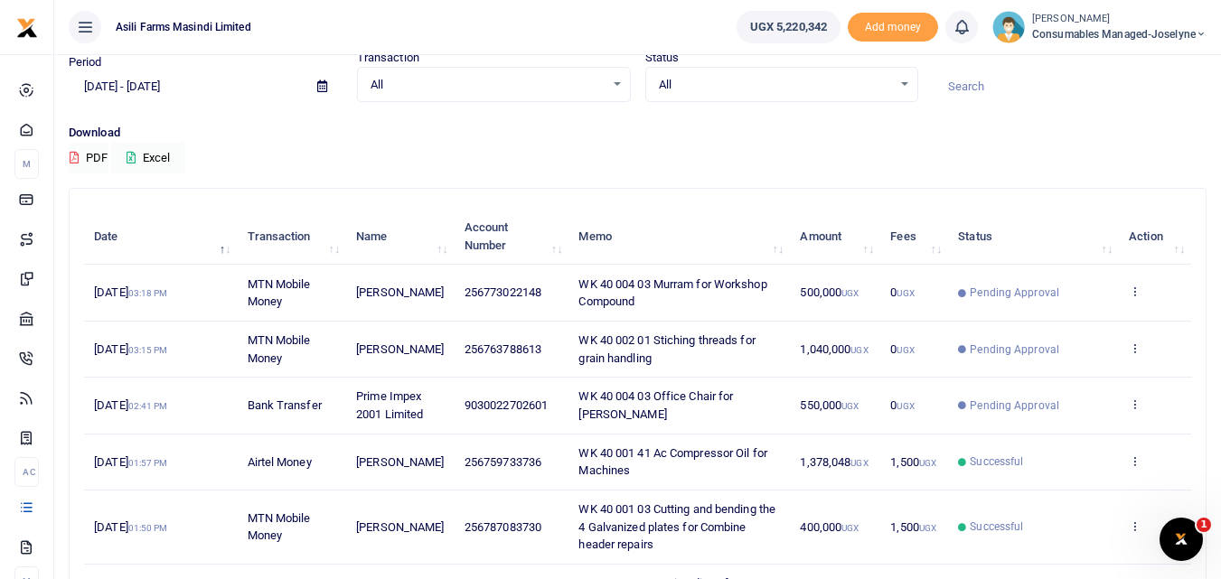
scroll to position [70, 0]
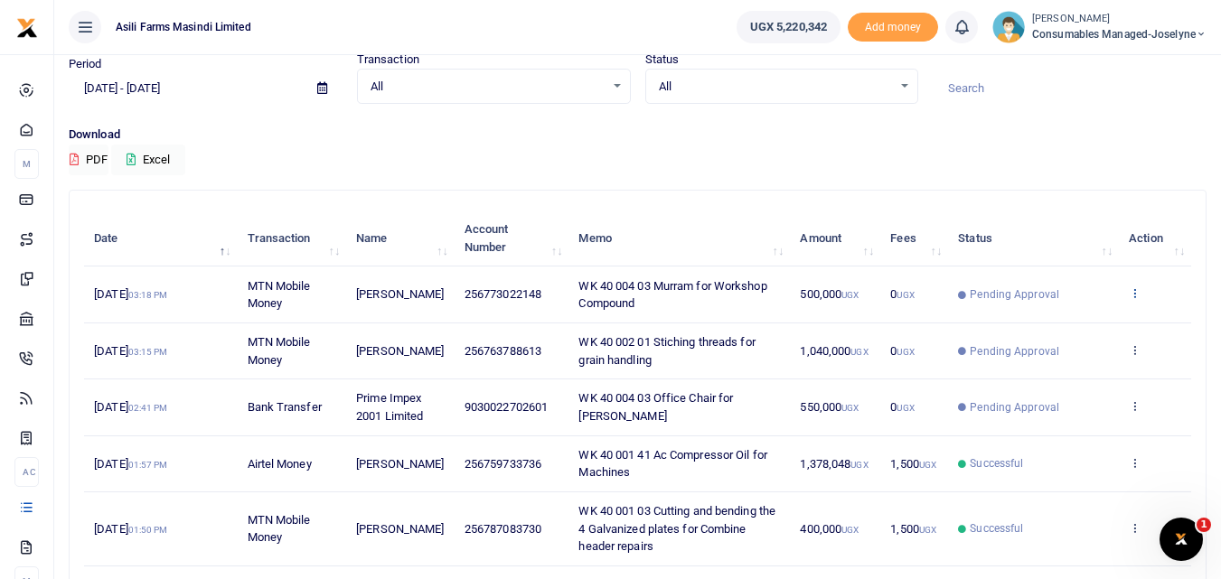
click at [1133, 291] on icon at bounding box center [1135, 292] width 12 height 13
click at [1075, 319] on link "View details" at bounding box center [1068, 323] width 143 height 25
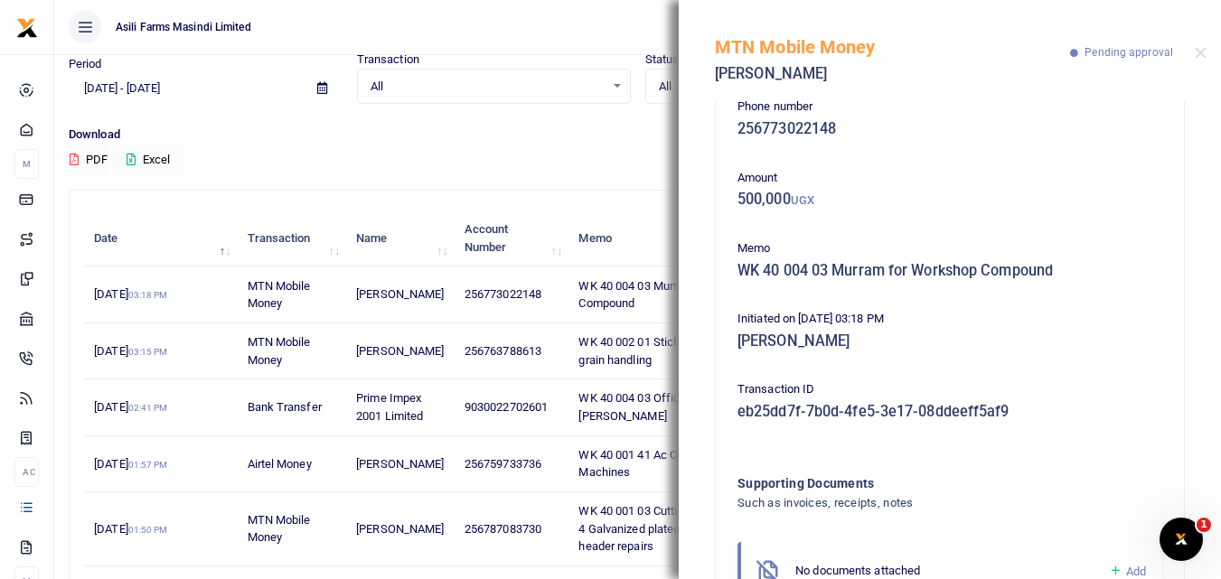
scroll to position [108, 0]
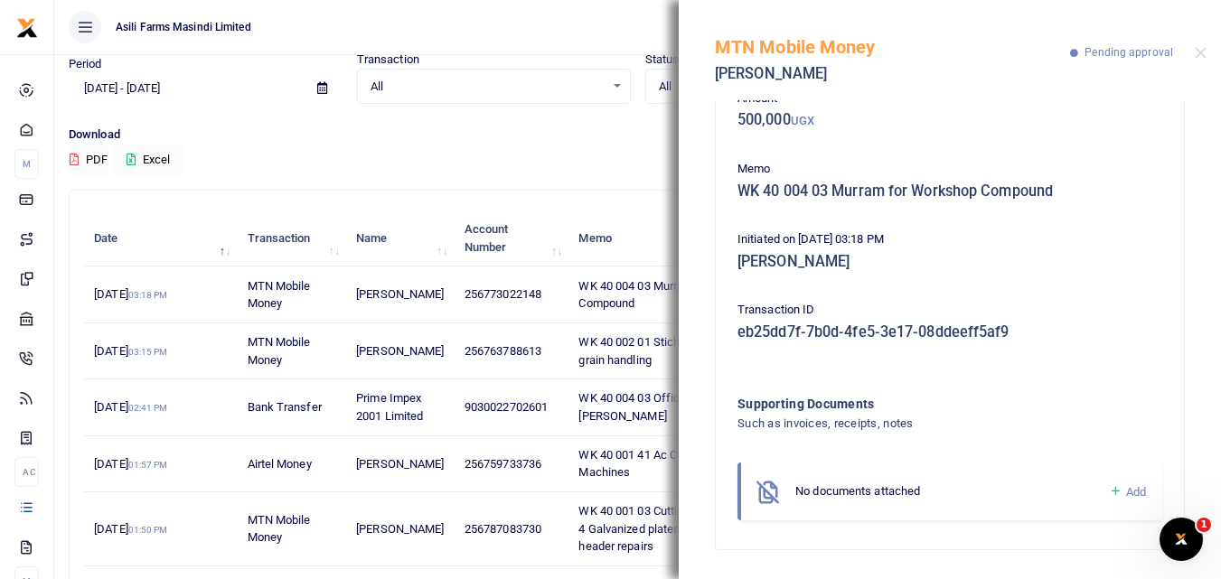
click at [1109, 485] on icon at bounding box center [1116, 491] width 14 height 16
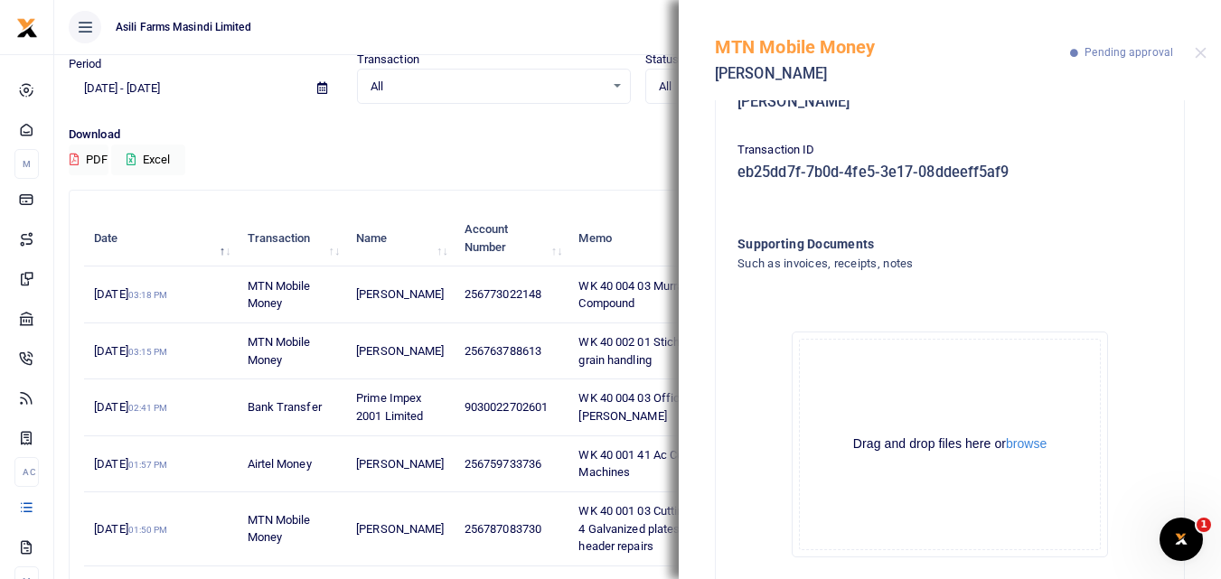
scroll to position [312, 0]
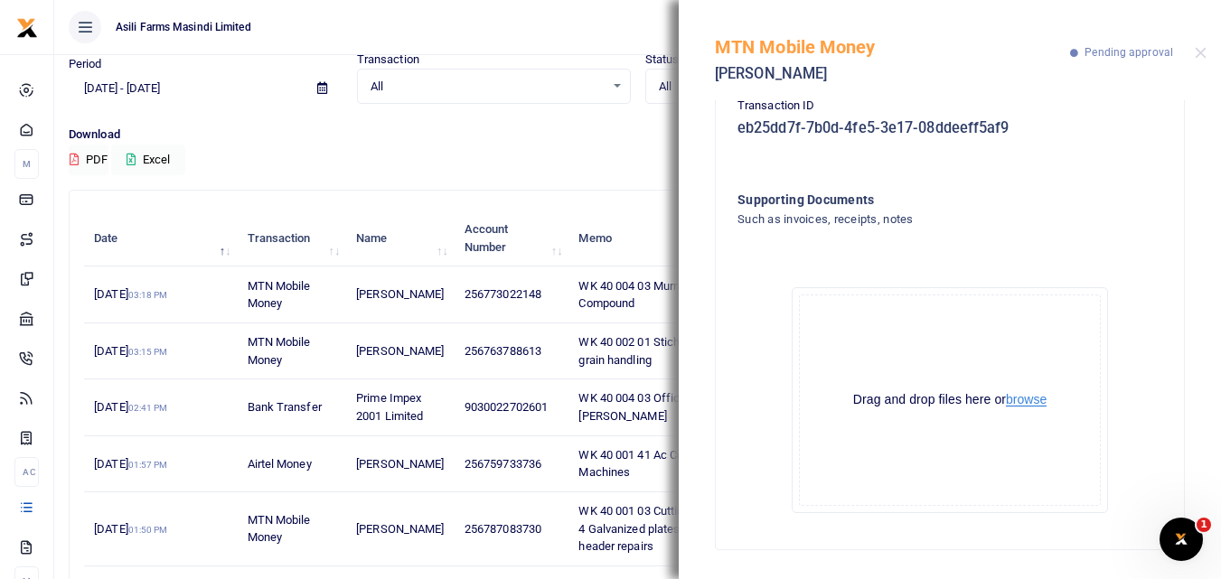
click at [1021, 393] on button "browse" at bounding box center [1026, 400] width 41 height 14
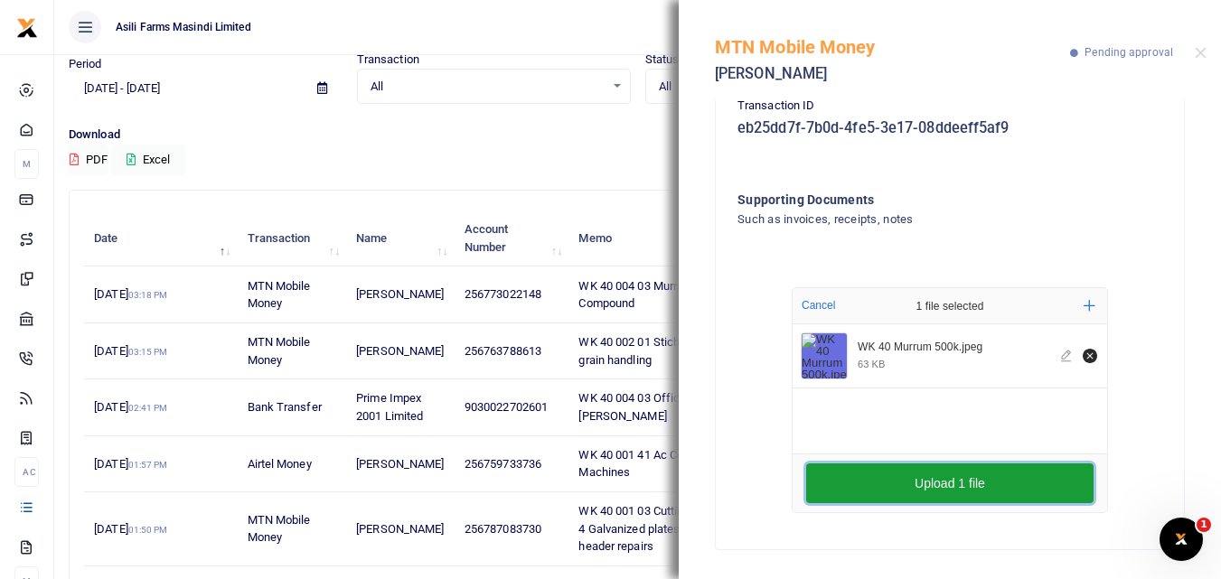
click at [980, 473] on button "Upload 1 file" at bounding box center [949, 484] width 287 height 40
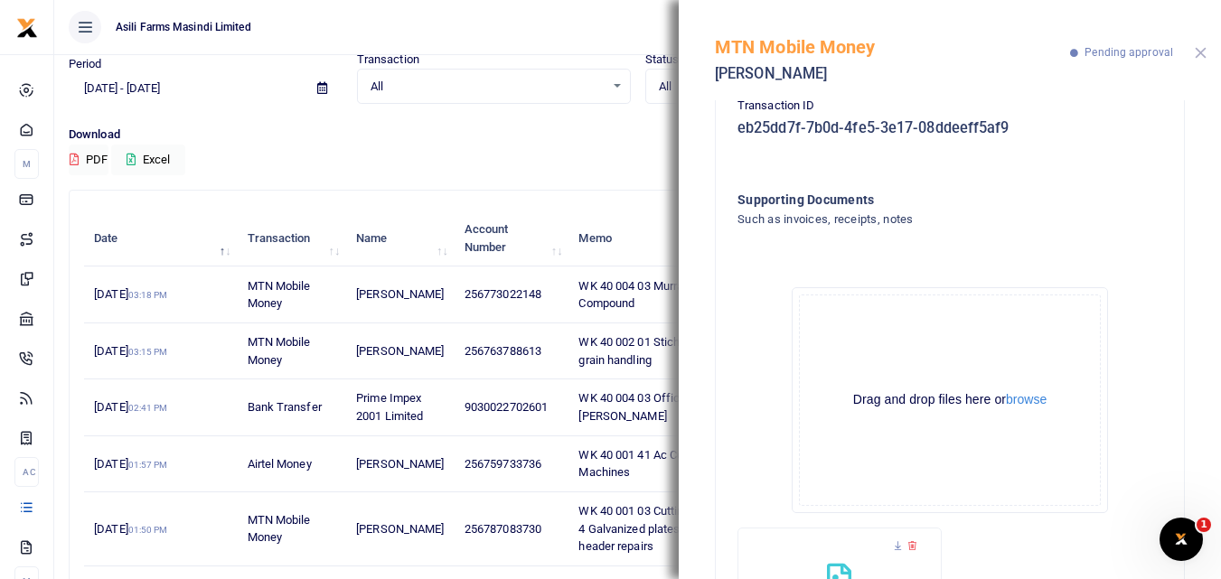
click at [1198, 52] on button "Close" at bounding box center [1201, 53] width 12 height 12
